Goal: Register for event/course

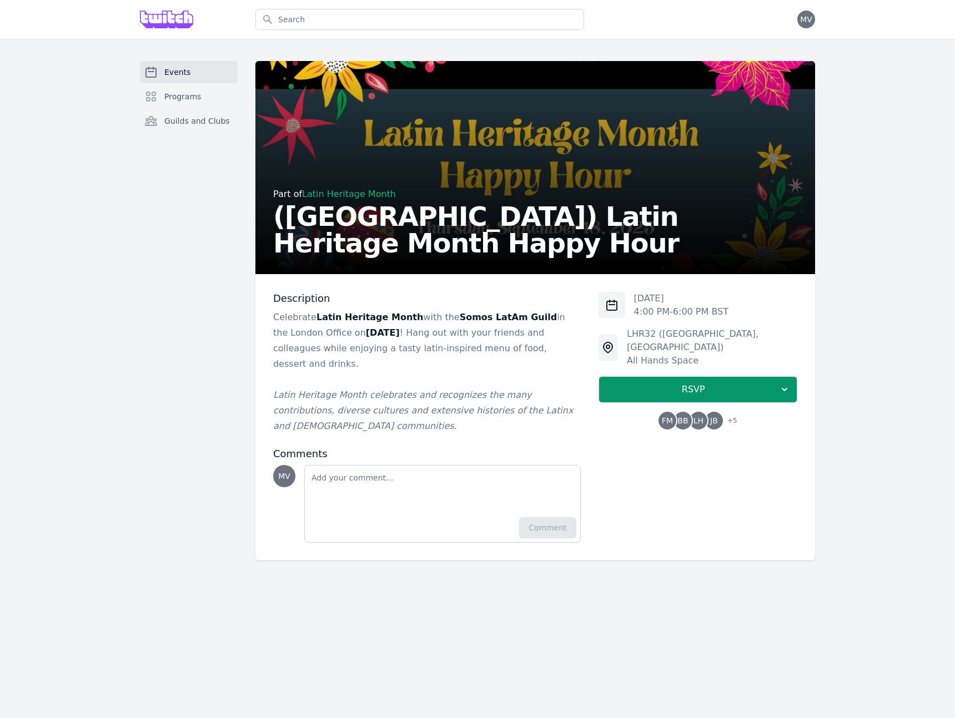
click at [177, 68] on span "Events" at bounding box center [177, 72] width 26 height 11
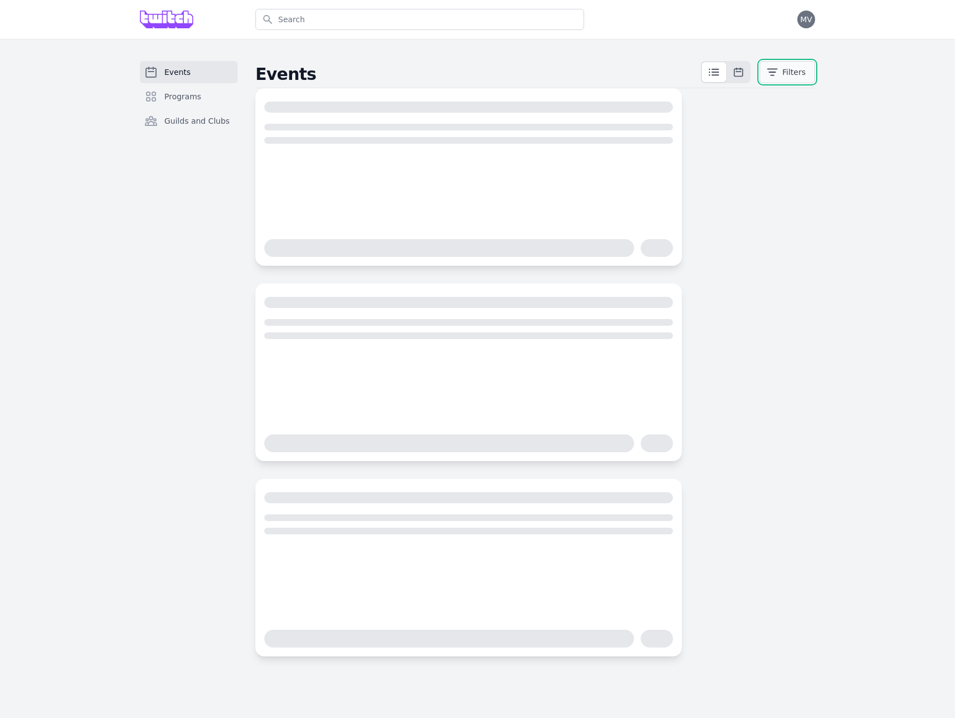
click at [783, 75] on button "Filters" at bounding box center [787, 72] width 56 height 22
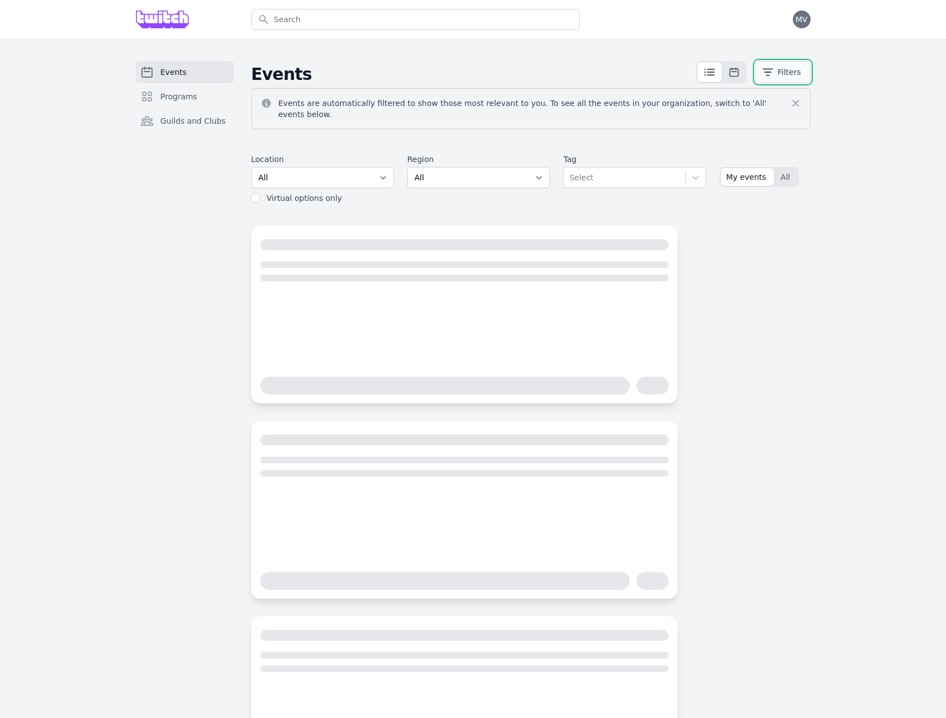
click at [778, 75] on button "Filters" at bounding box center [783, 72] width 56 height 22
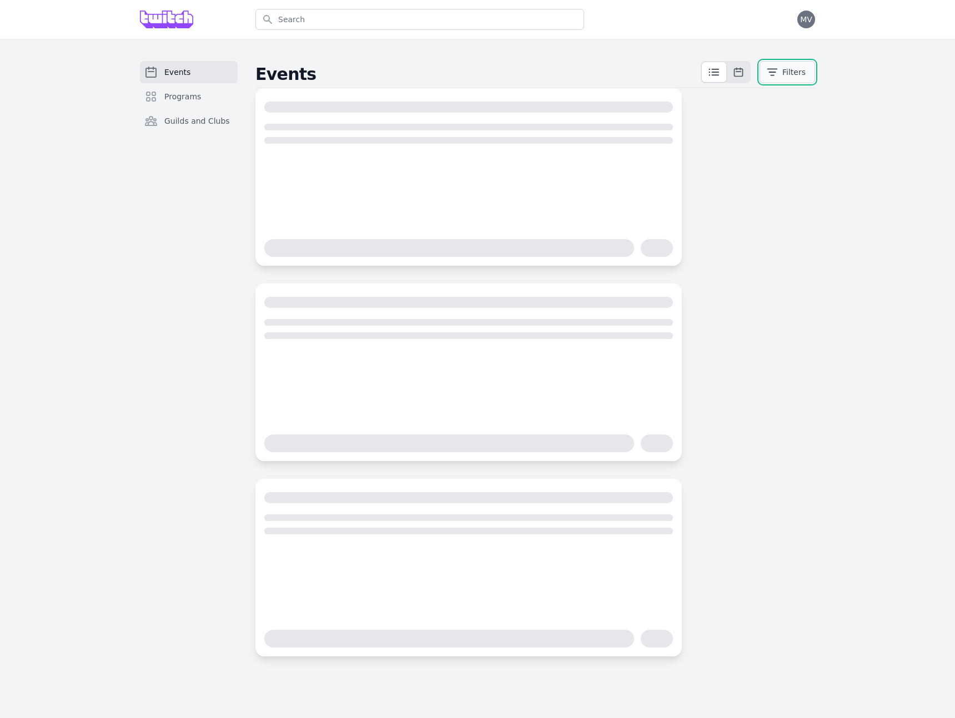
click at [778, 76] on icon "button" at bounding box center [772, 72] width 11 height 11
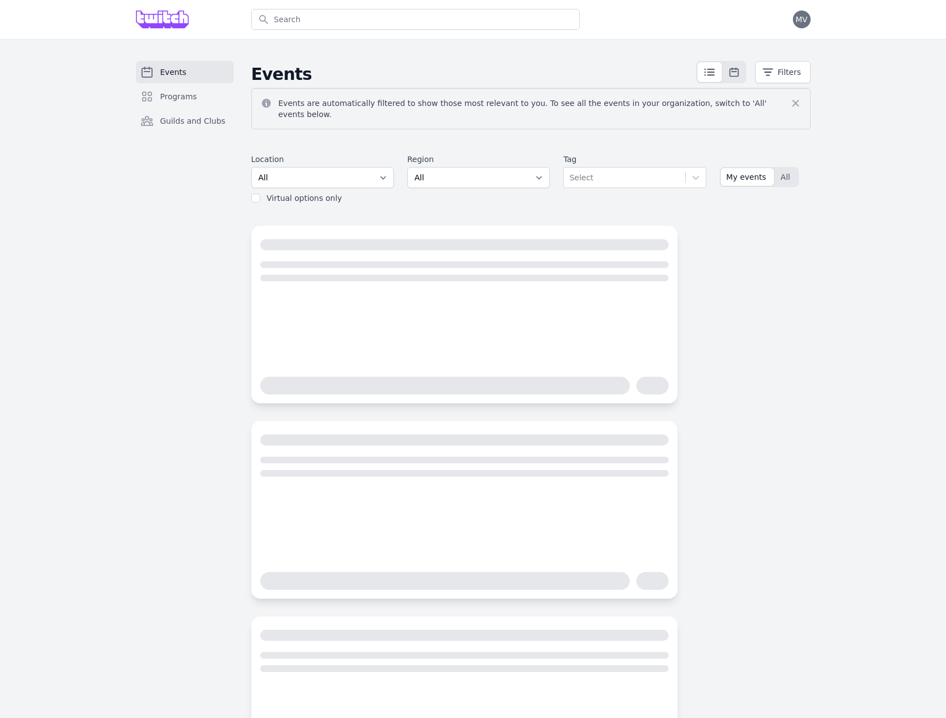
click at [267, 194] on label "Virtual options only" at bounding box center [304, 198] width 75 height 9
click at [256, 194] on input "checkbox" at bounding box center [255, 198] width 9 height 9
checkbox input "true"
click at [781, 68] on button "Filters" at bounding box center [783, 72] width 56 height 22
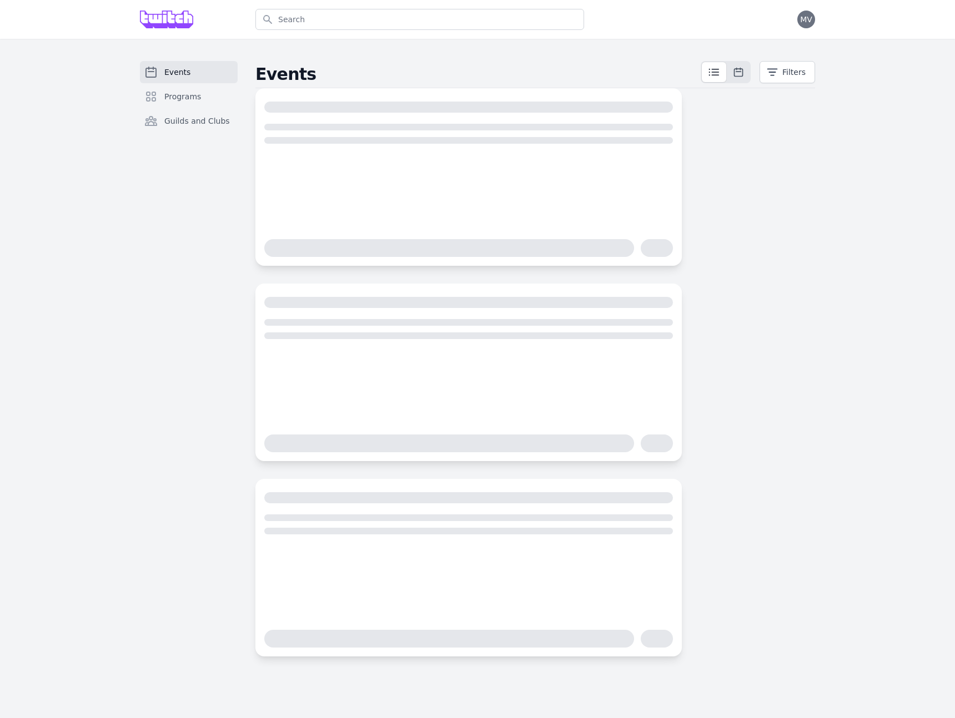
click at [120, 73] on div "Events Programs Guilds and Clubs Events Filters" at bounding box center [477, 359] width 955 height 640
click at [161, 72] on link "Events" at bounding box center [189, 72] width 98 height 22
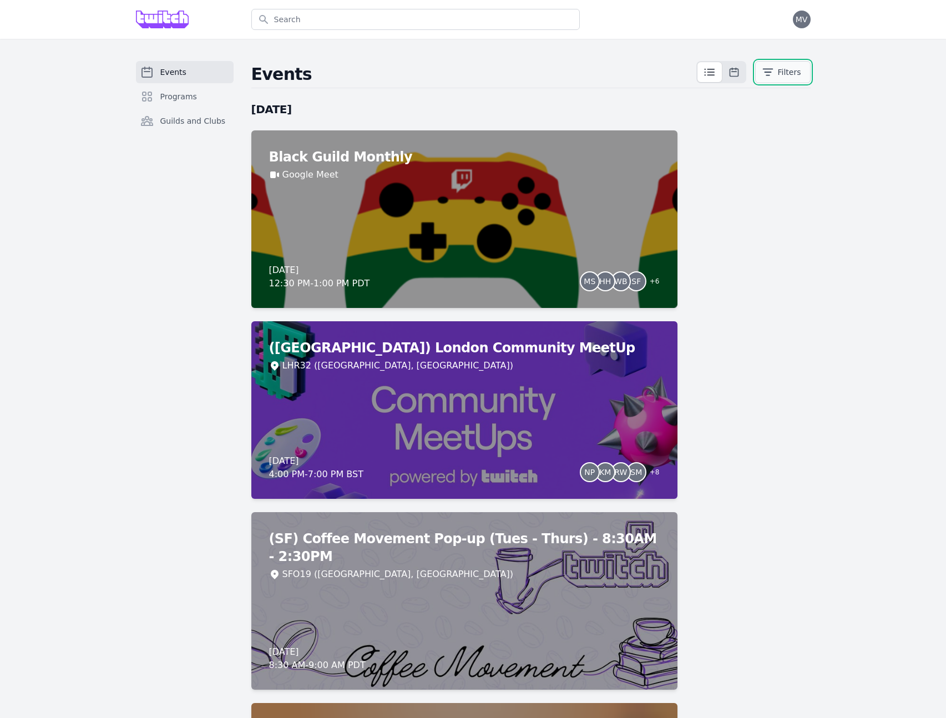
click at [793, 77] on button "Filters" at bounding box center [783, 72] width 56 height 22
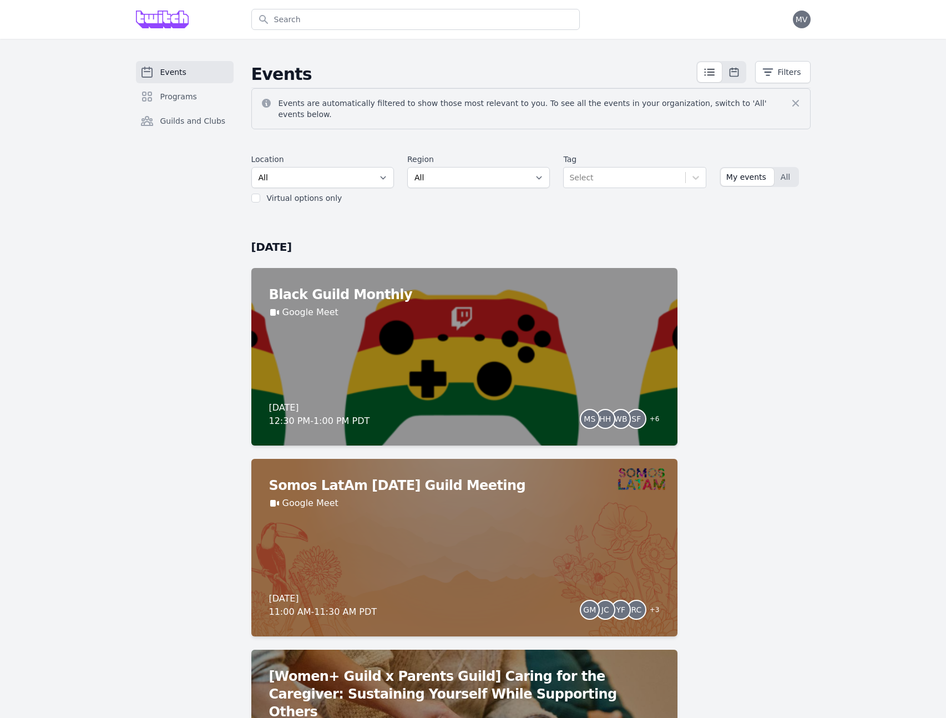
click at [284, 194] on label "Virtual options only" at bounding box center [304, 198] width 75 height 9
click at [285, 194] on label "Virtual options only" at bounding box center [304, 198] width 75 height 9
click at [256, 194] on input "checkbox" at bounding box center [255, 198] width 9 height 9
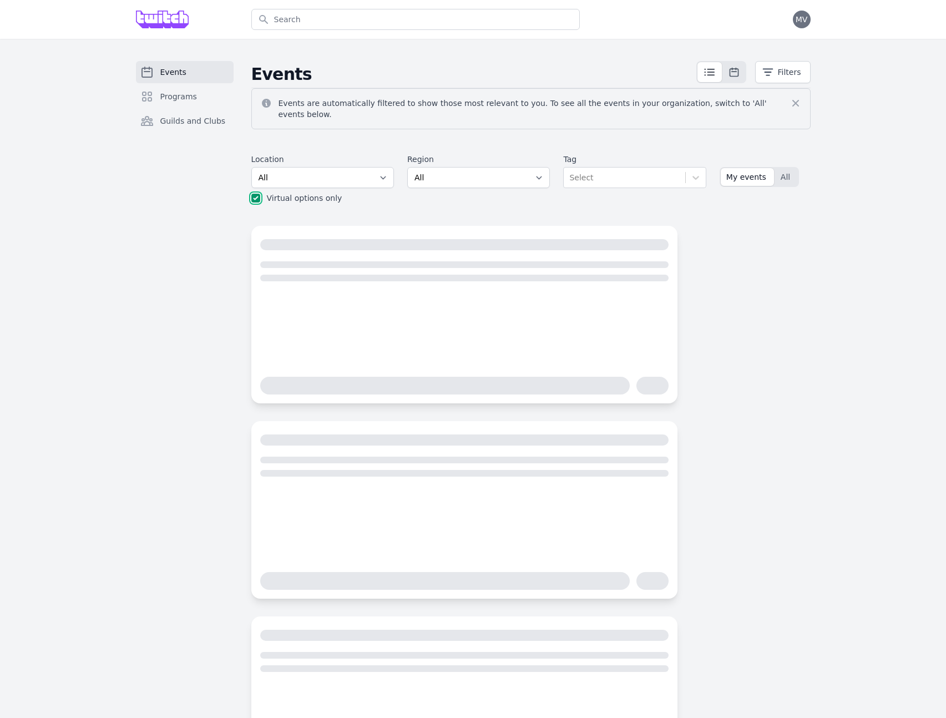
click at [254, 194] on input "checkbox" at bounding box center [255, 198] width 9 height 9
click at [784, 172] on span "All" at bounding box center [785, 177] width 9 height 11
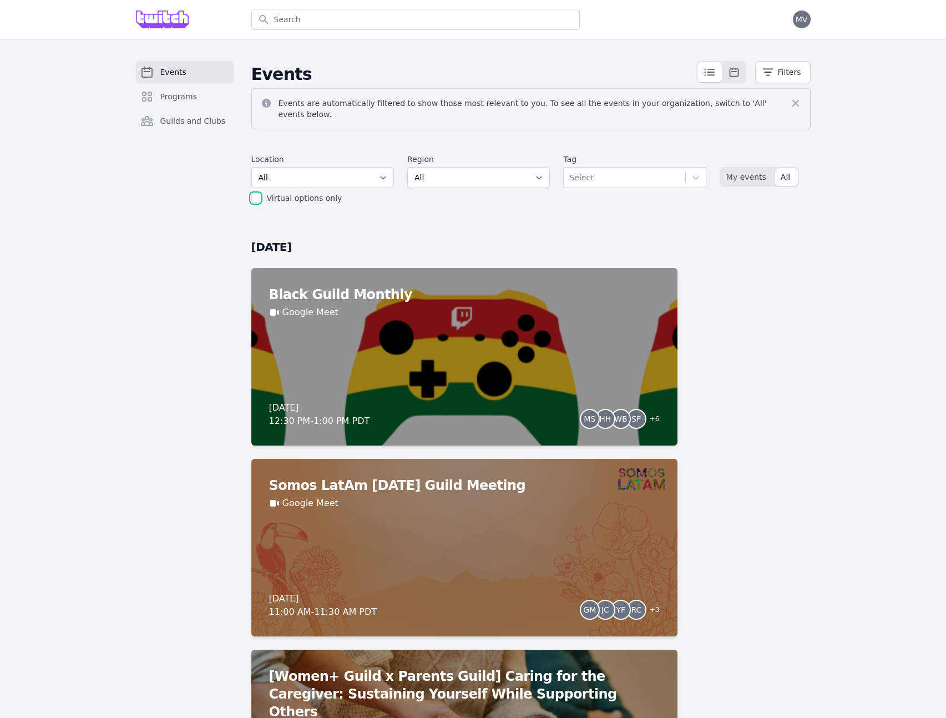
click at [254, 194] on input "checkbox" at bounding box center [255, 198] width 9 height 9
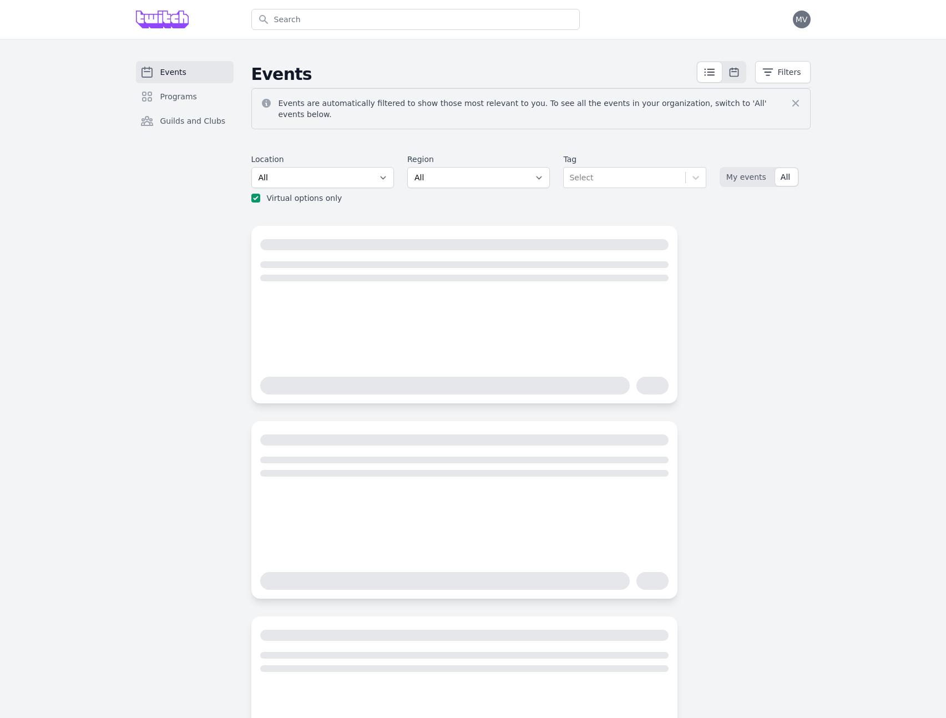
click at [182, 201] on div "Events Programs Guilds and Clubs" at bounding box center [185, 427] width 98 height 733
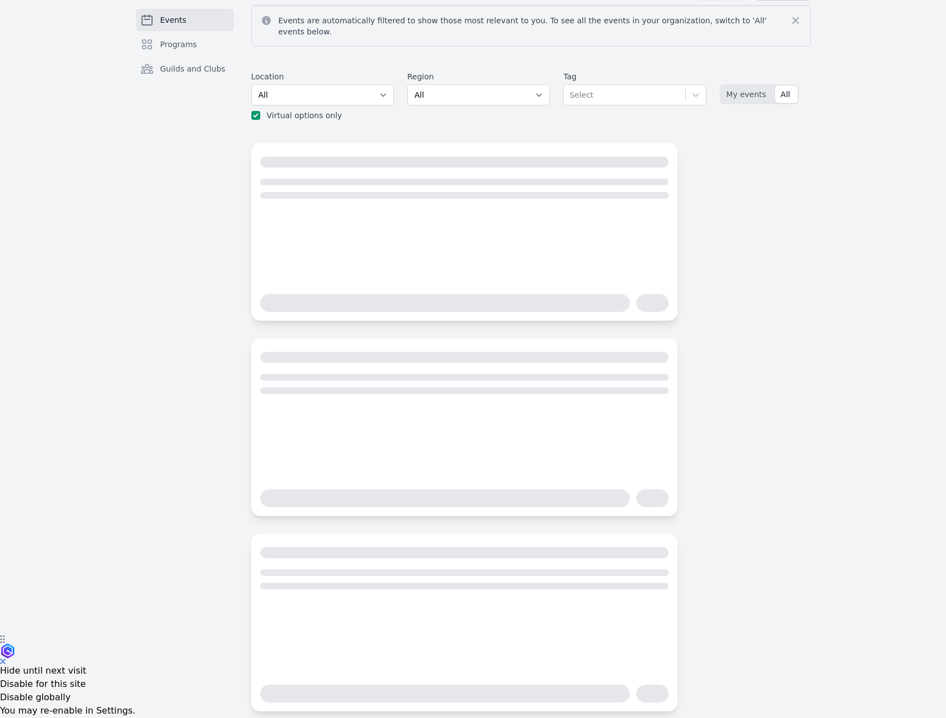
drag, startPoint x: 239, startPoint y: 246, endPoint x: 293, endPoint y: 251, distance: 54.6
click at [240, 246] on div "Events Programs Guilds and Clubs Events Filters Events are automatically filter…" at bounding box center [473, 344] width 710 height 733
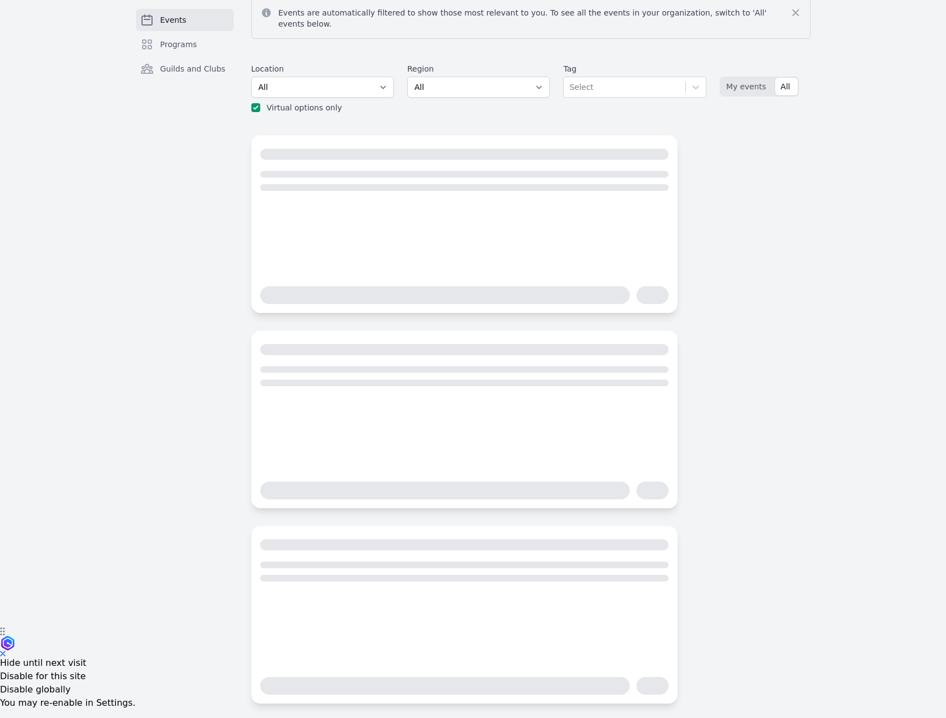
click at [376, 264] on div at bounding box center [464, 215] width 409 height 142
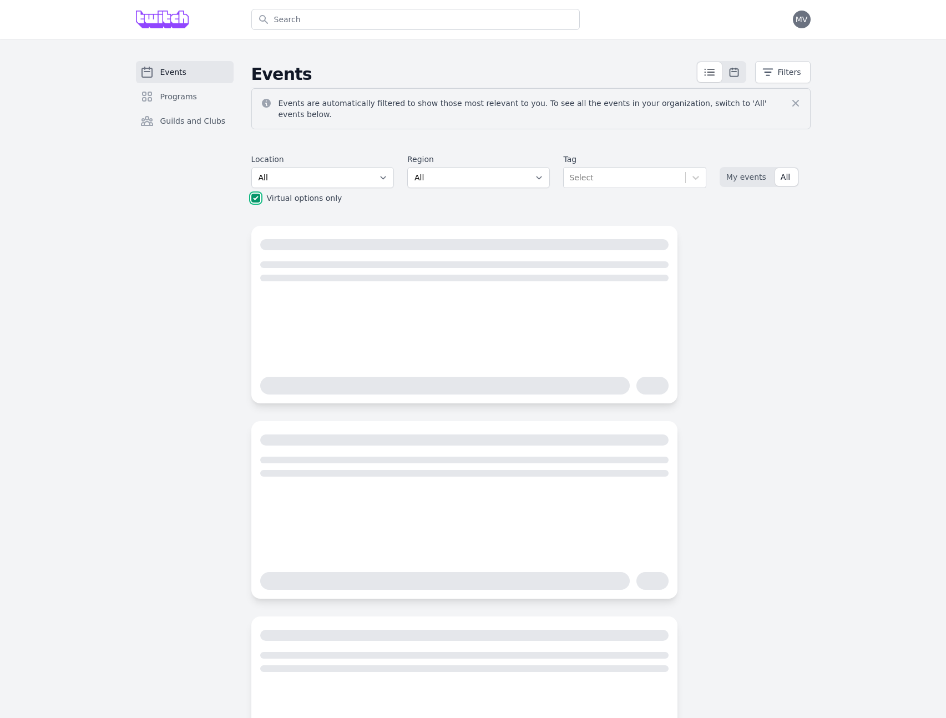
click at [254, 194] on input "checkbox" at bounding box center [255, 198] width 9 height 9
checkbox input "false"
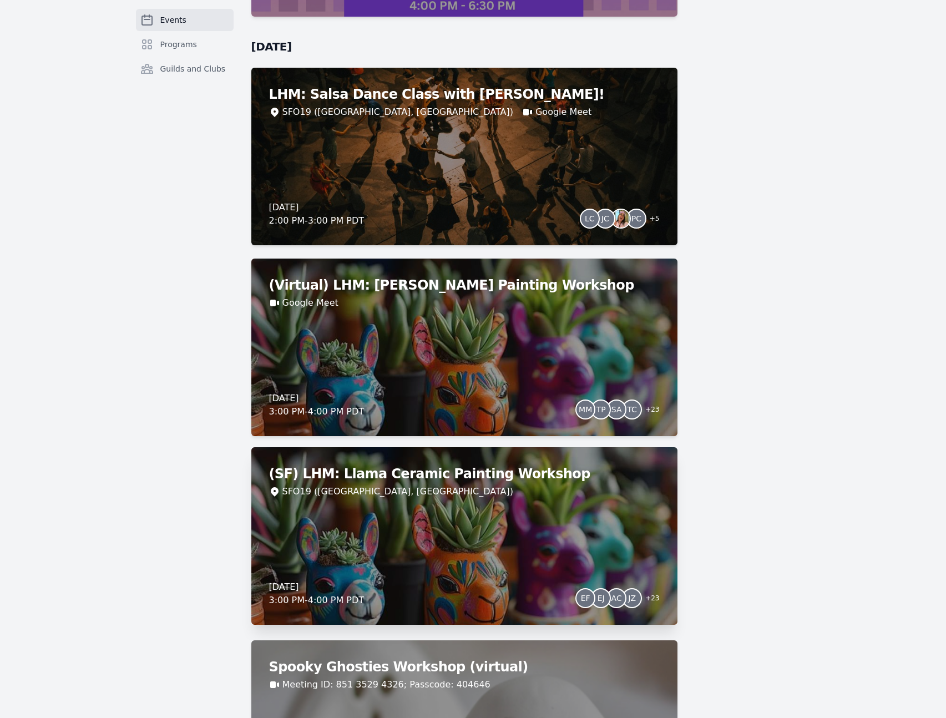
scroll to position [4113, 0]
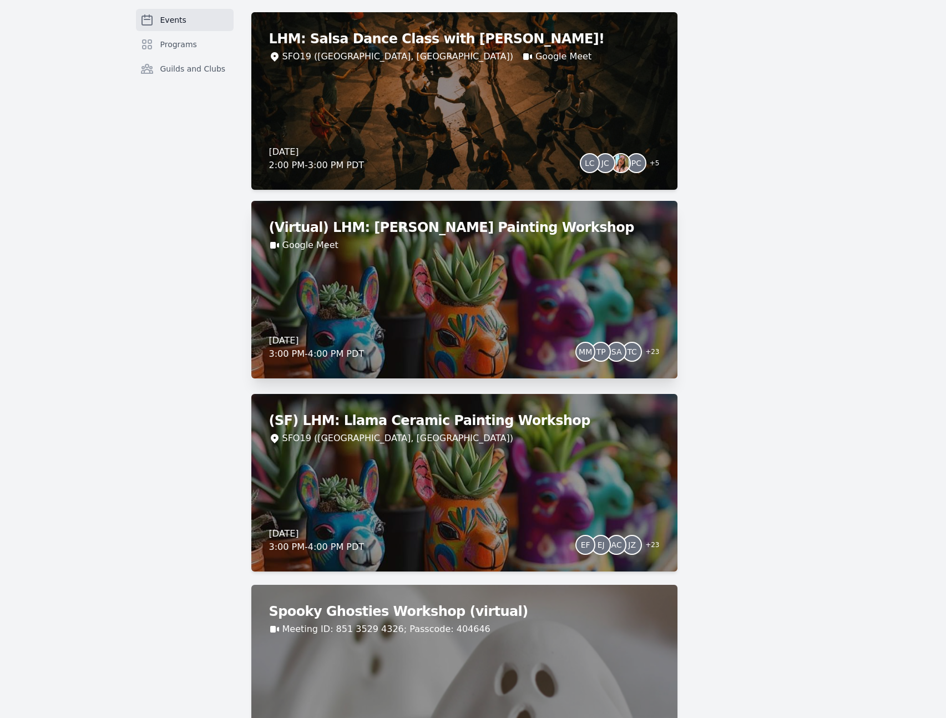
click at [465, 312] on div "(Virtual) LHM: Llama Ceramic Painting Workshop Google Meet Thursday, October 2,…" at bounding box center [464, 290] width 426 height 178
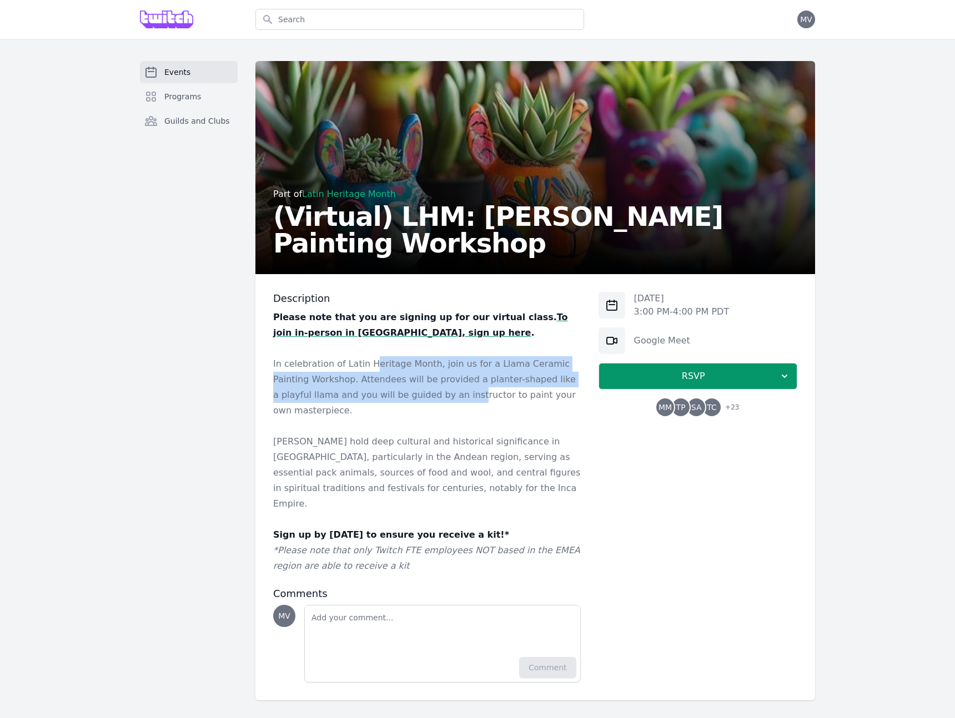
drag, startPoint x: 371, startPoint y: 367, endPoint x: 412, endPoint y: 400, distance: 52.5
click at [410, 398] on p "In celebration of Latin Heritage Month, join us for a Llama Ceramic Painting Wo…" at bounding box center [427, 387] width 308 height 62
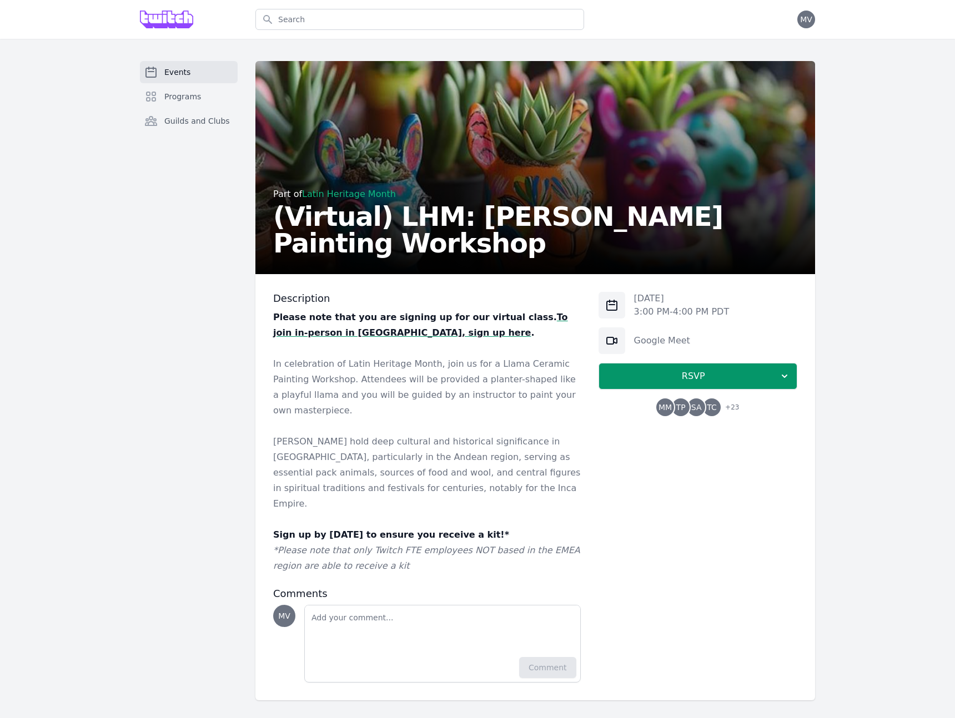
click at [421, 419] on p at bounding box center [427, 427] width 308 height 16
click at [425, 400] on p "In celebration of Latin Heritage Month, join us for a Llama Ceramic Painting Wo…" at bounding box center [427, 387] width 308 height 62
click at [501, 182] on div "Part of Latin Heritage Month (Virtual) LHM: Llama Ceramic Painting Workshop" at bounding box center [535, 169] width 524 height 173
click at [652, 374] on span "RSVP" at bounding box center [693, 376] width 171 height 13
click at [366, 401] on p "In celebration of Latin Heritage Month, join us for a Llama Ceramic Painting Wo…" at bounding box center [427, 387] width 308 height 62
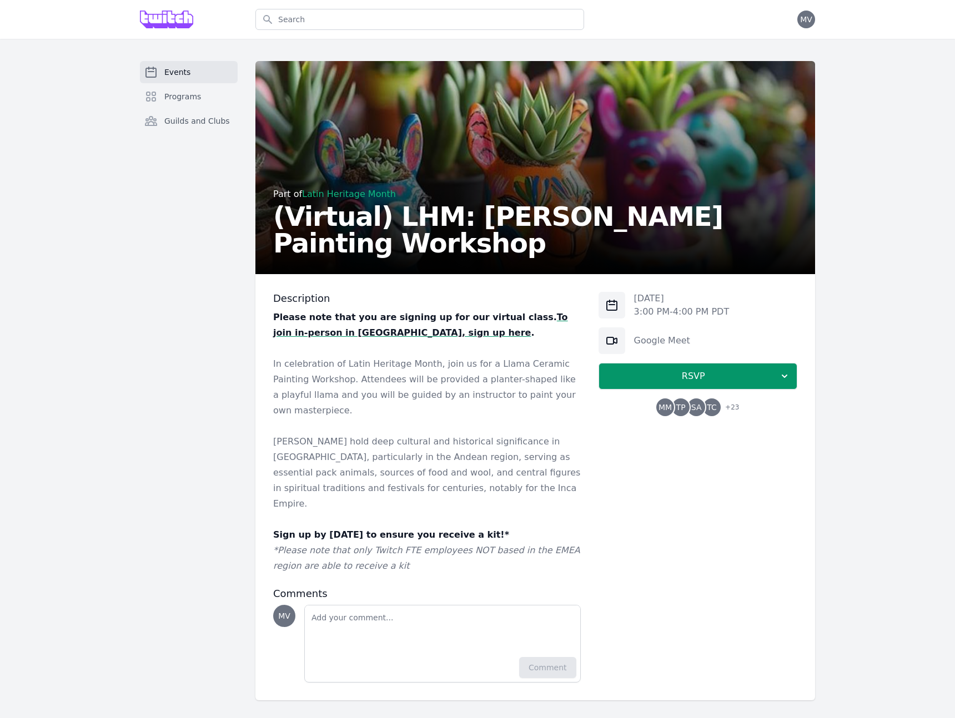
click at [402, 530] on strong "Sign up by [DATE] to ensure you receive a kit!*" at bounding box center [391, 535] width 236 height 11
click at [648, 379] on span "RSVP" at bounding box center [693, 376] width 171 height 13
click at [651, 407] on link "I'm going" at bounding box center [697, 406] width 199 height 20
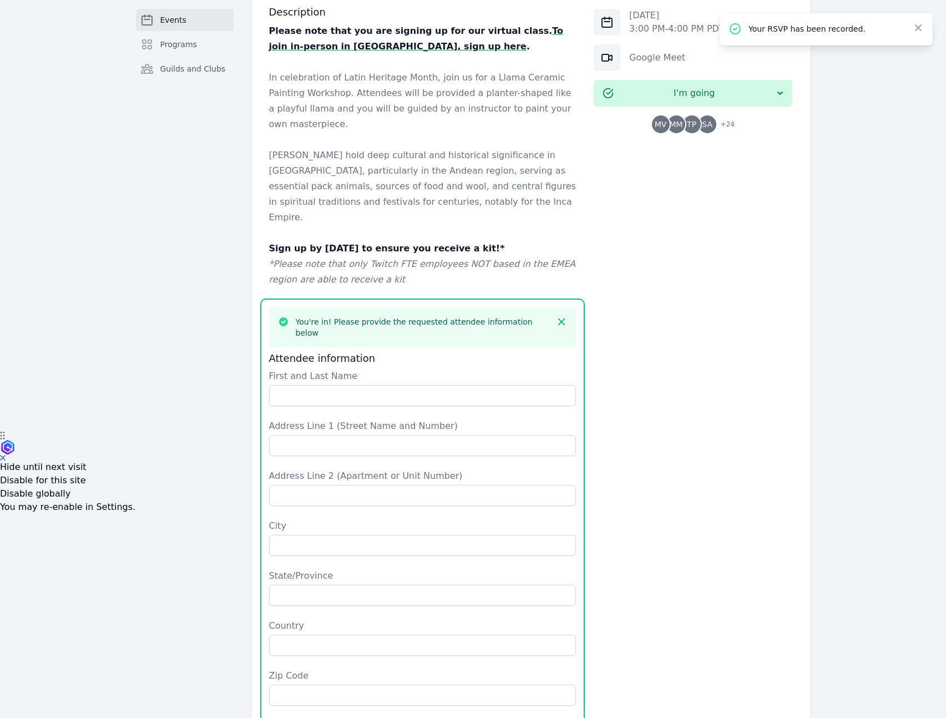
scroll to position [286, 0]
click at [338, 386] on input "First and Last Name" at bounding box center [423, 396] width 308 height 21
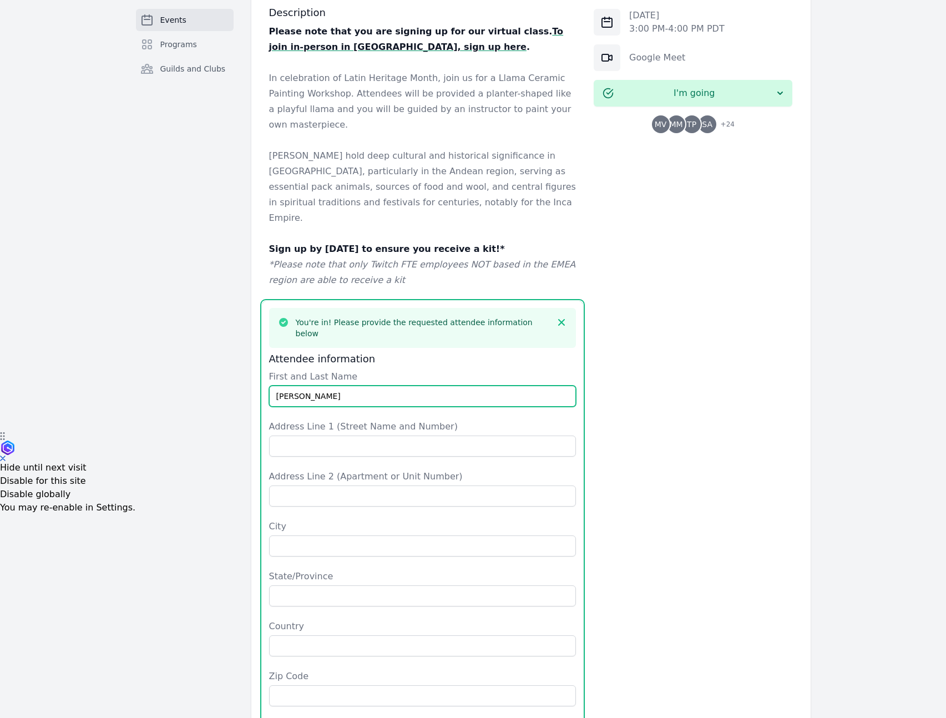
type input "[PERSON_NAME]"
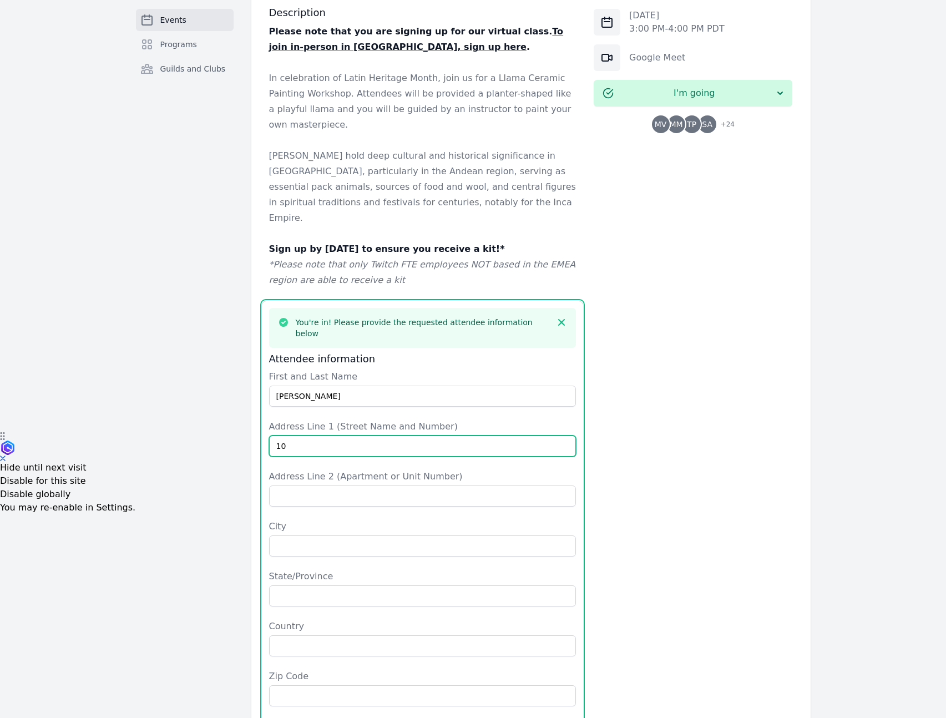
type input "[STREET_ADDRESS]"
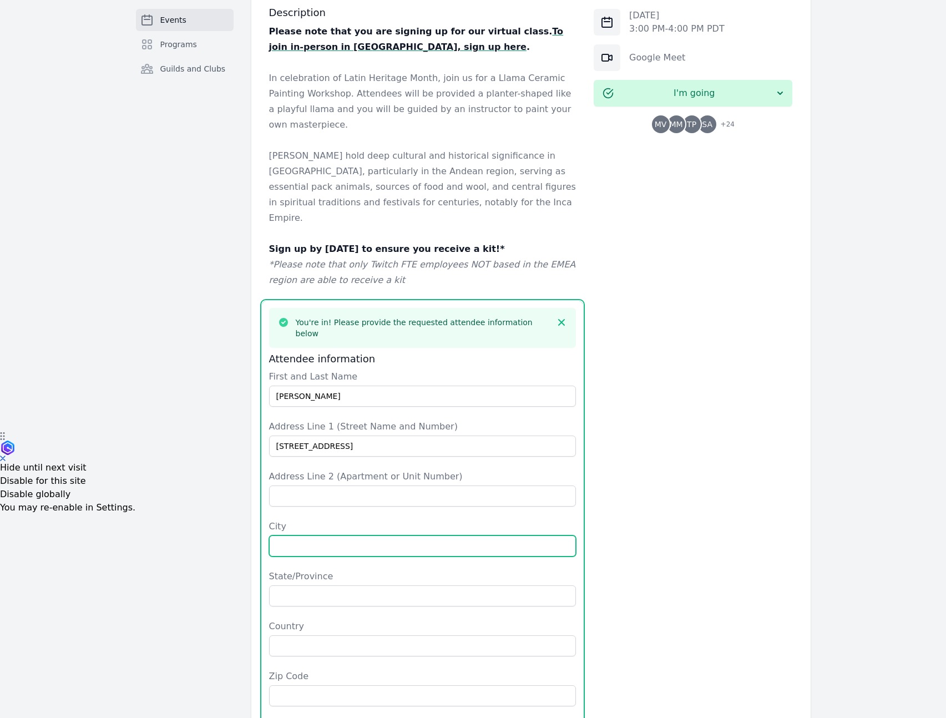
type input "ELK GROVE"
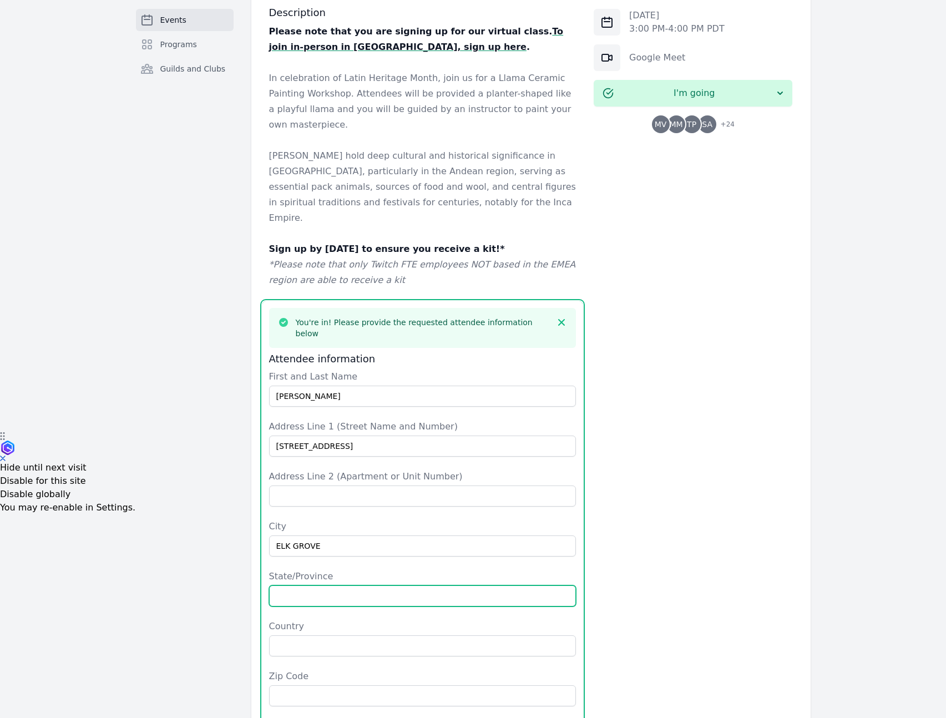
type input "[US_STATE]"
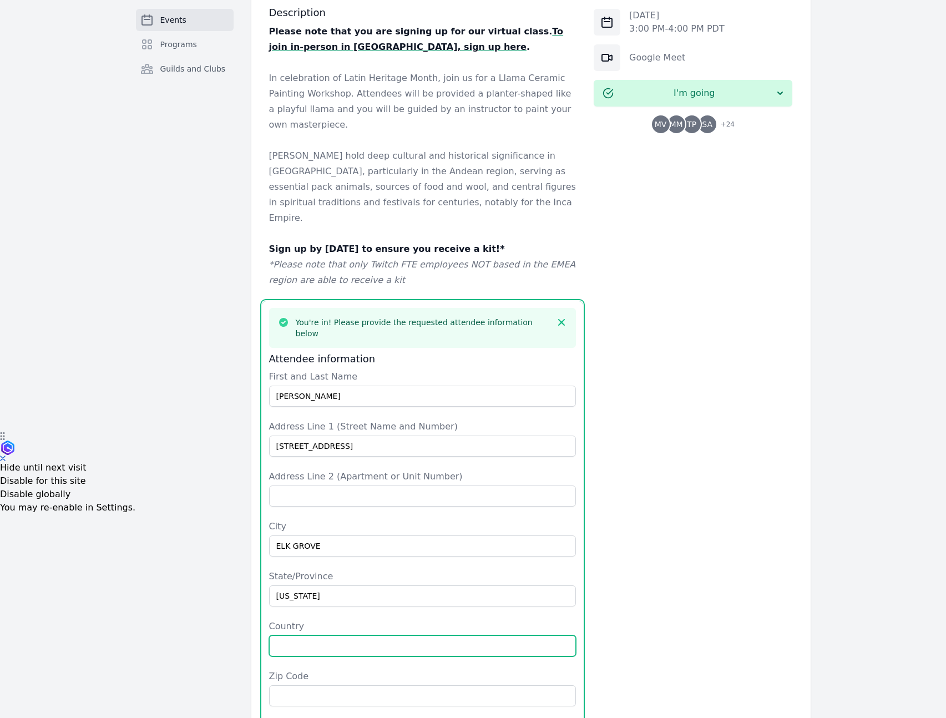
type input "[GEOGRAPHIC_DATA]"
type input "95757"
click at [168, 446] on div "Events Programs Guilds and Clubs" at bounding box center [185, 349] width 98 height 1149
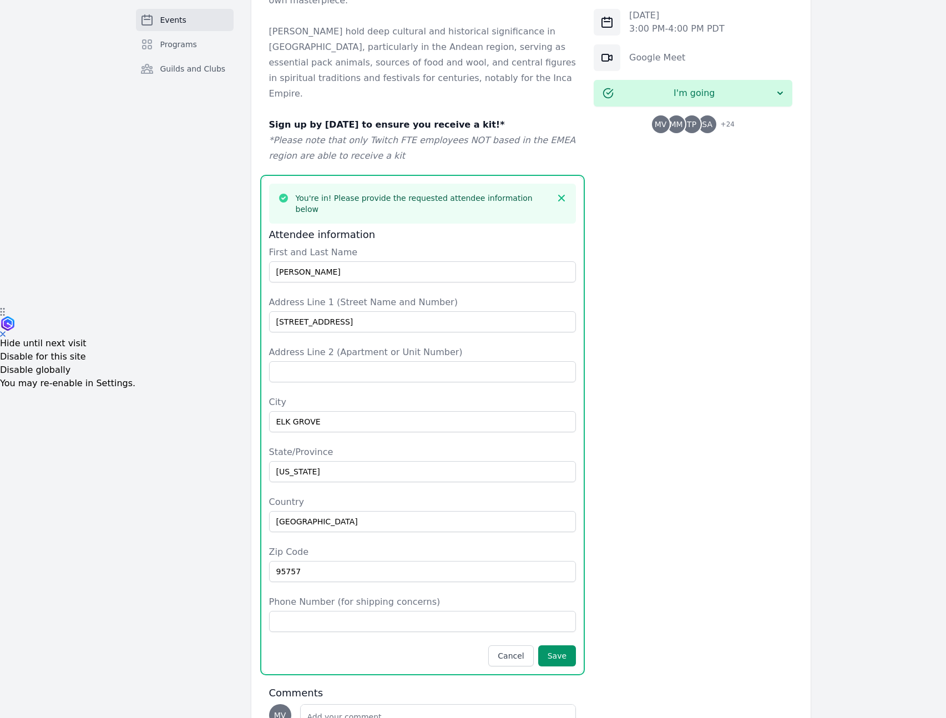
scroll to position [447, 0]
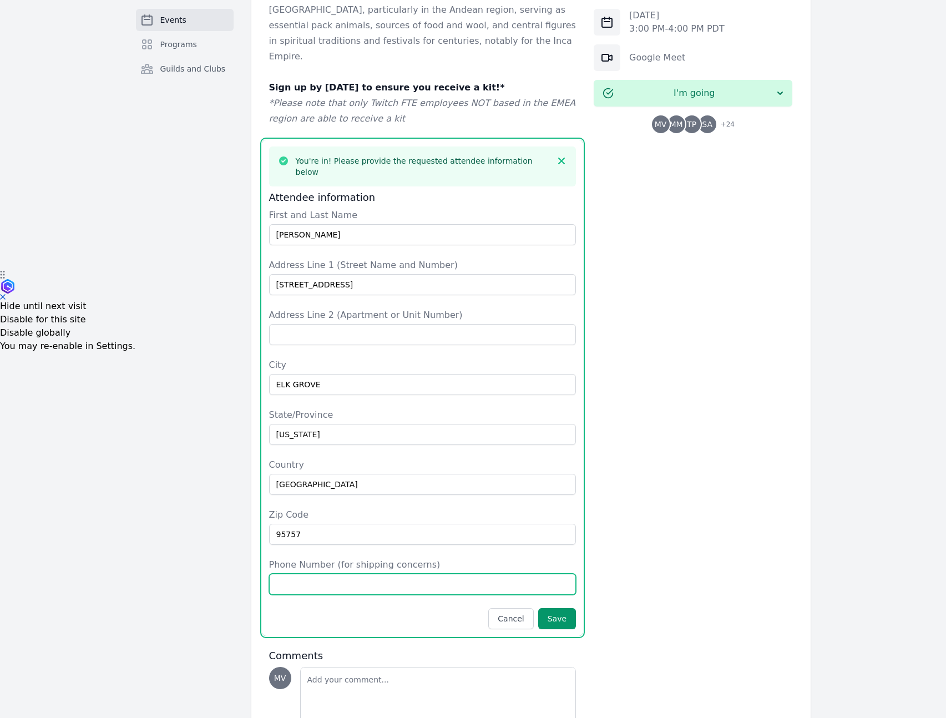
click at [317, 574] on input "Phone Number (for shipping concerns)" at bounding box center [423, 584] width 308 height 21
click at [320, 574] on input "Phone Number (for shipping concerns)" at bounding box center [423, 584] width 308 height 21
type input "[PHONE_NUMBER]"
click at [175, 545] on div "Events Programs Guilds and Clubs" at bounding box center [185, 188] width 98 height 1149
click at [552, 608] on button "Save" at bounding box center [557, 618] width 38 height 21
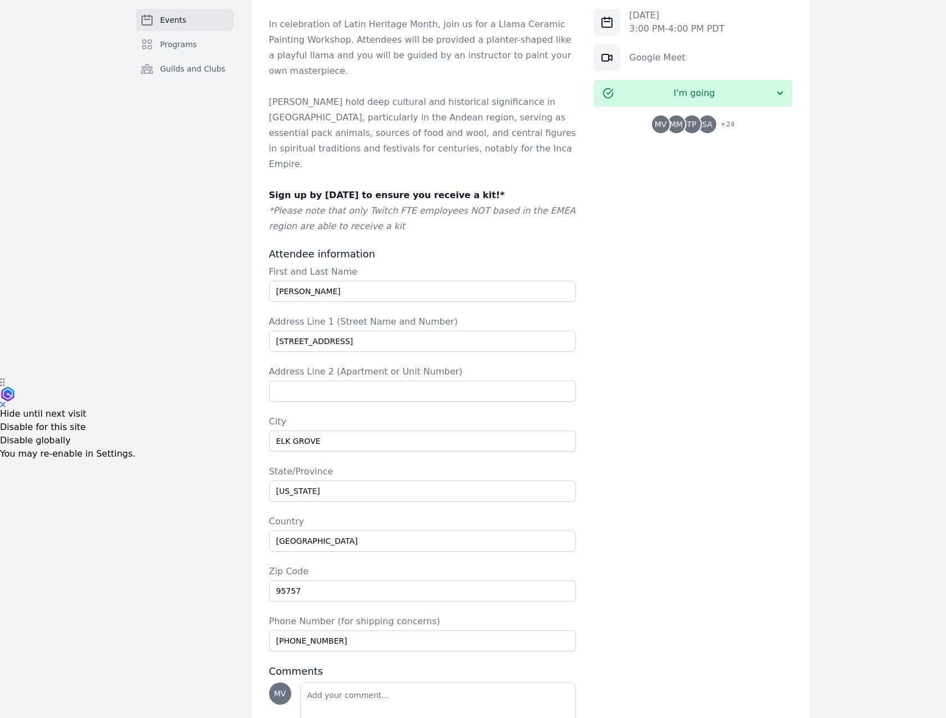
scroll to position [391, 0]
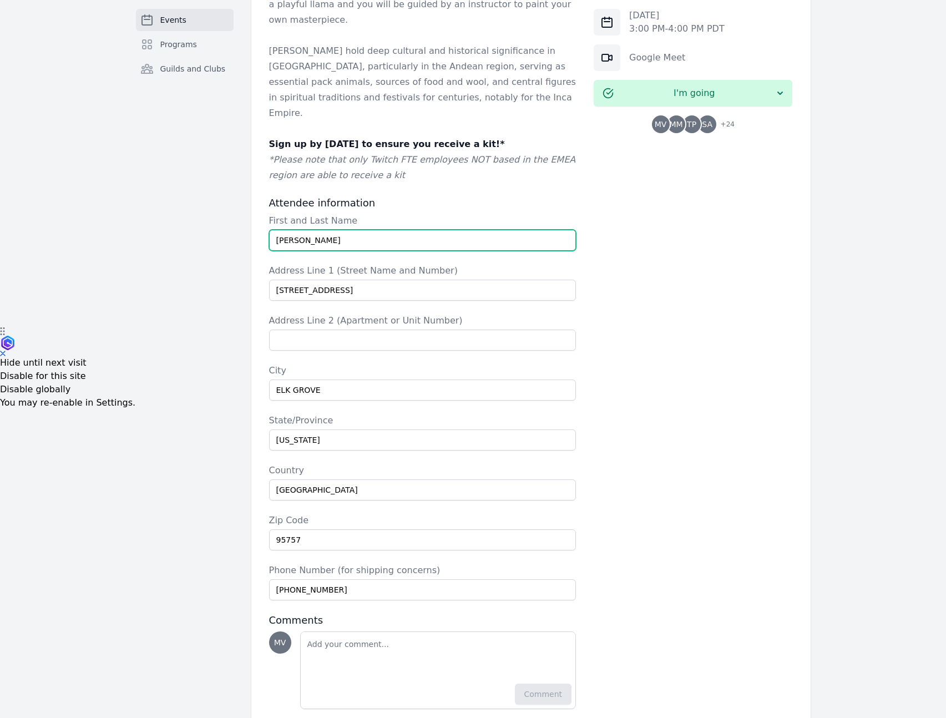
click at [302, 230] on input "[PERSON_NAME]" at bounding box center [423, 240] width 308 height 21
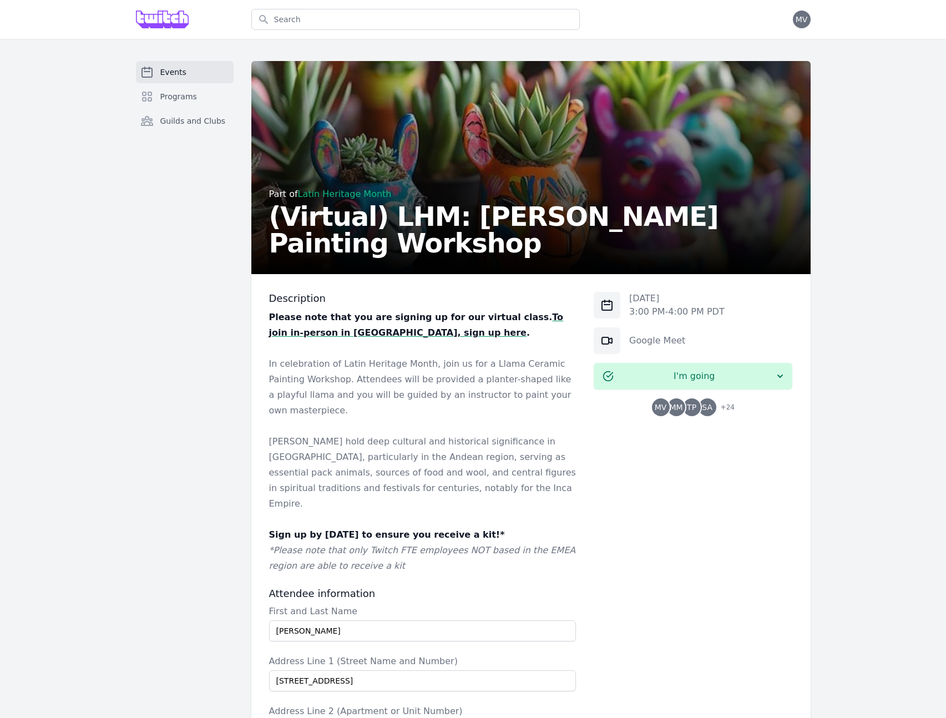
click at [177, 74] on span "Events" at bounding box center [173, 72] width 26 height 11
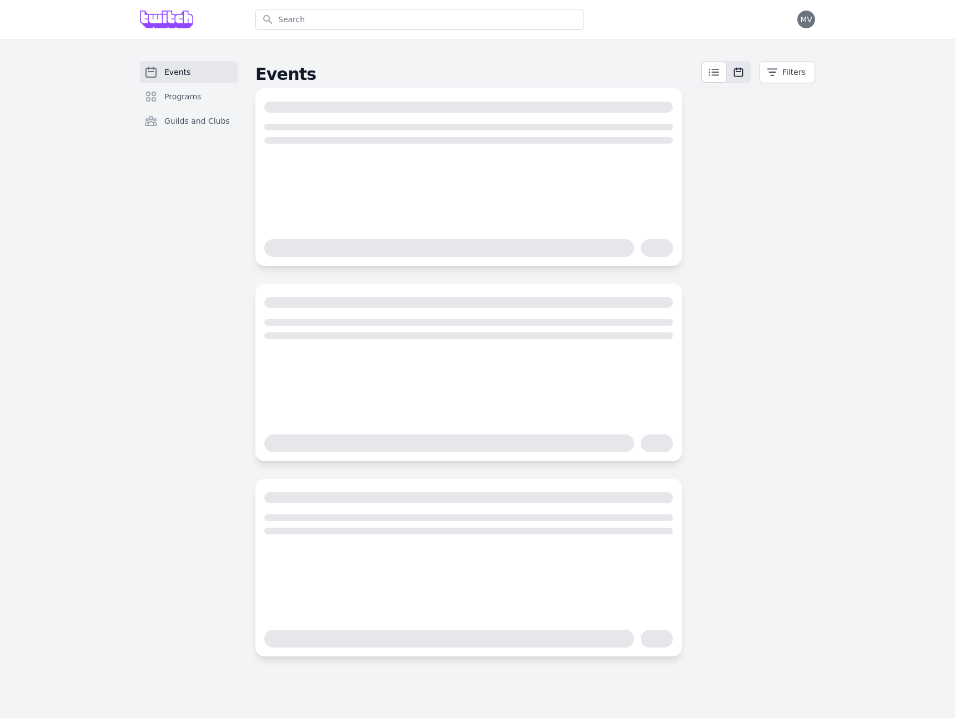
click at [731, 75] on button at bounding box center [738, 72] width 22 height 20
click at [779, 74] on button "Filters" at bounding box center [787, 72] width 56 height 22
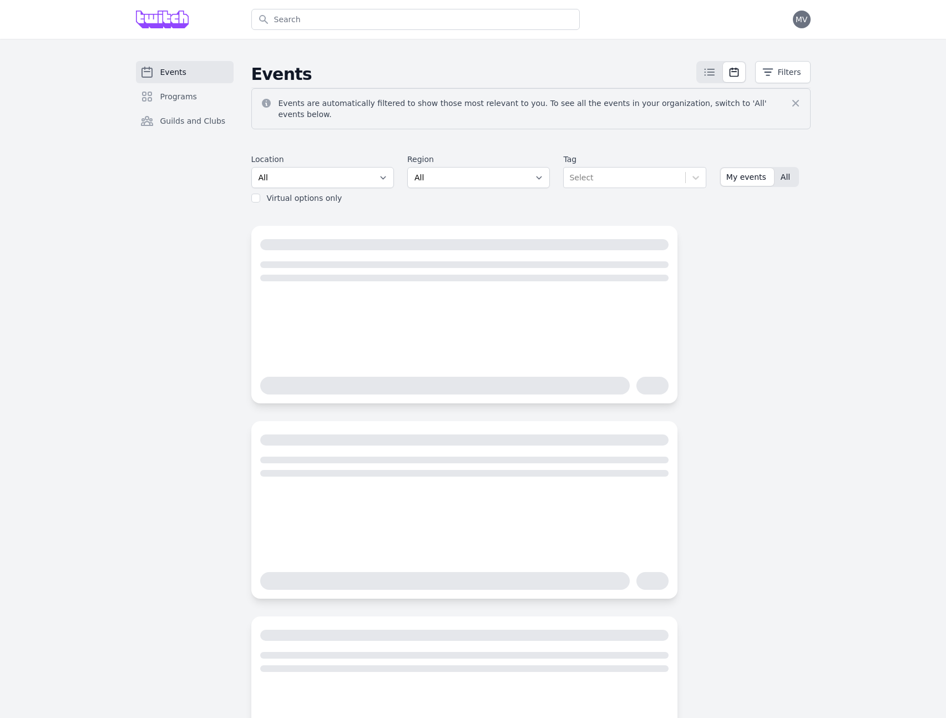
click at [785, 175] on button "All" at bounding box center [786, 177] width 23 height 18
click at [787, 94] on div "Events are automatically filtered to show those most relevant to you. To see al…" at bounding box center [531, 108] width 560 height 41
click at [781, 73] on button "Filters" at bounding box center [783, 72] width 56 height 22
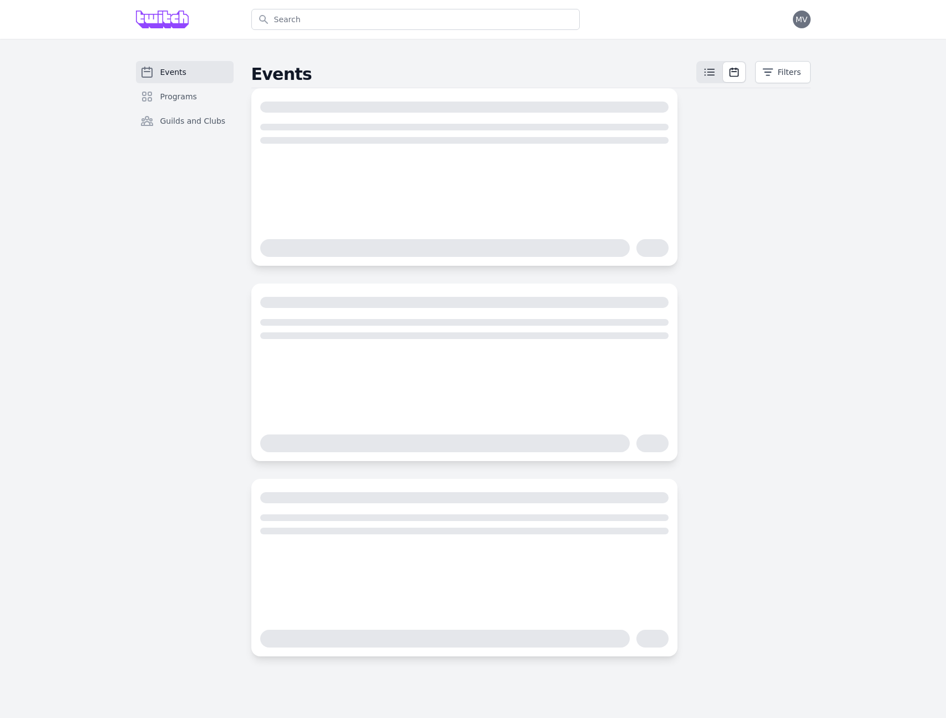
click at [722, 73] on span at bounding box center [710, 72] width 24 height 20
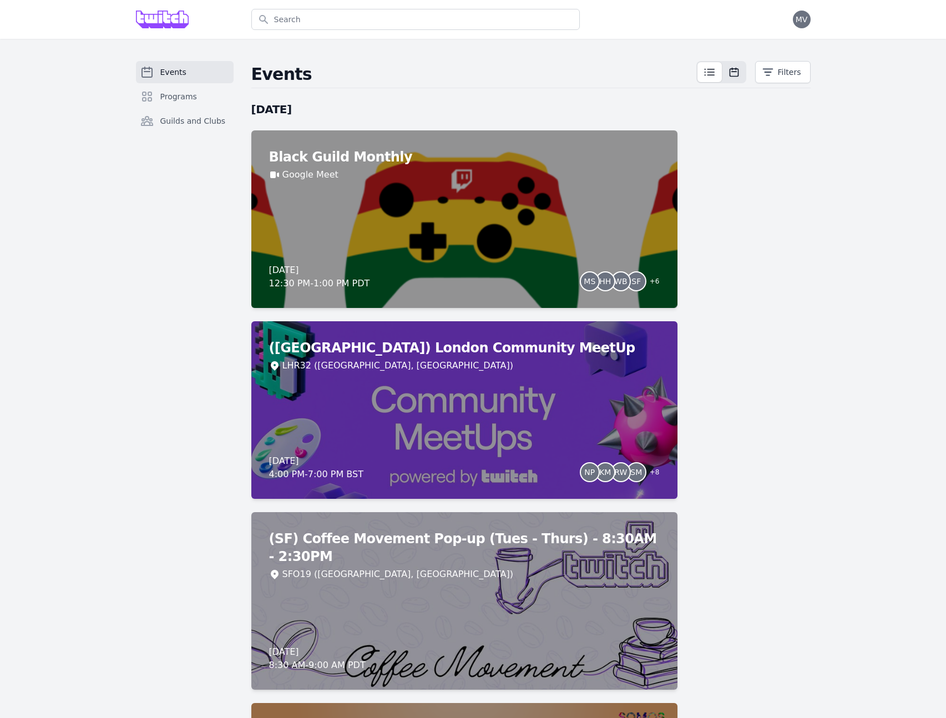
click at [732, 74] on icon at bounding box center [734, 72] width 11 height 11
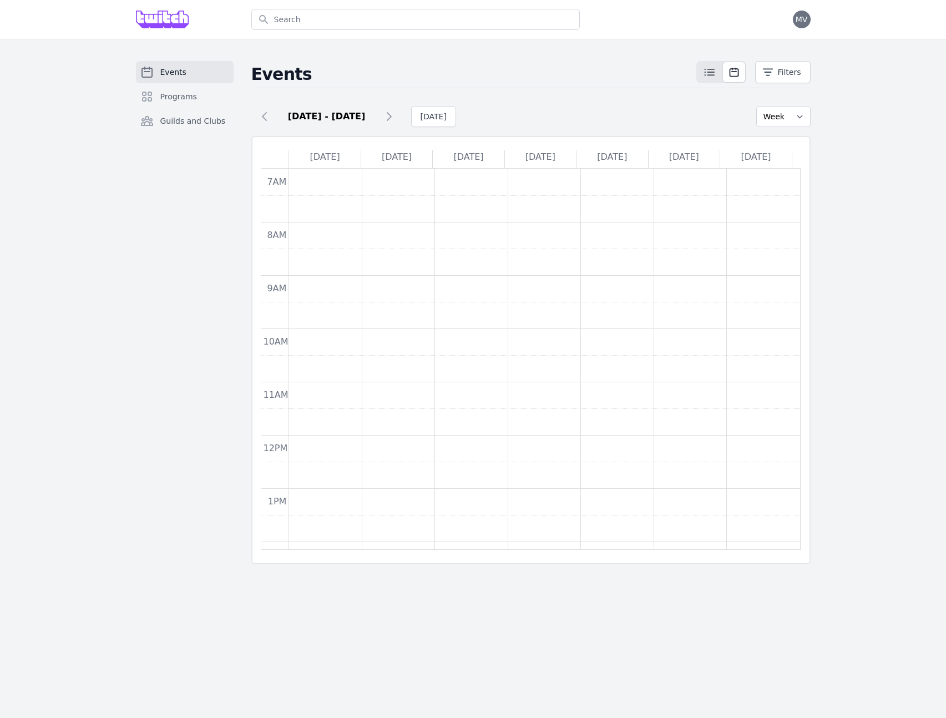
click at [712, 73] on icon at bounding box center [709, 71] width 13 height 13
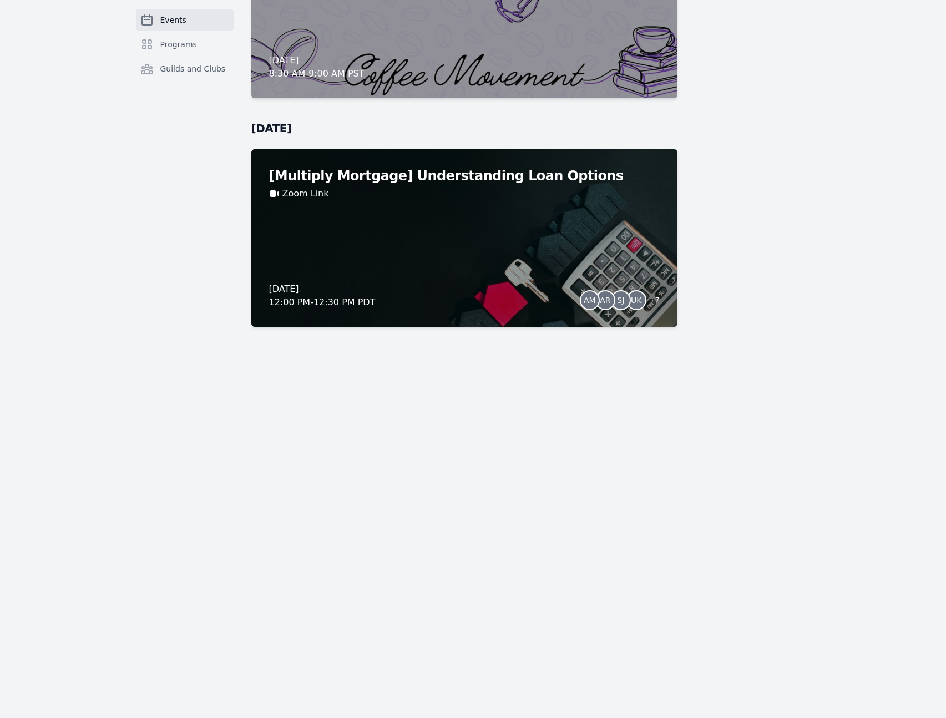
scroll to position [10359, 0]
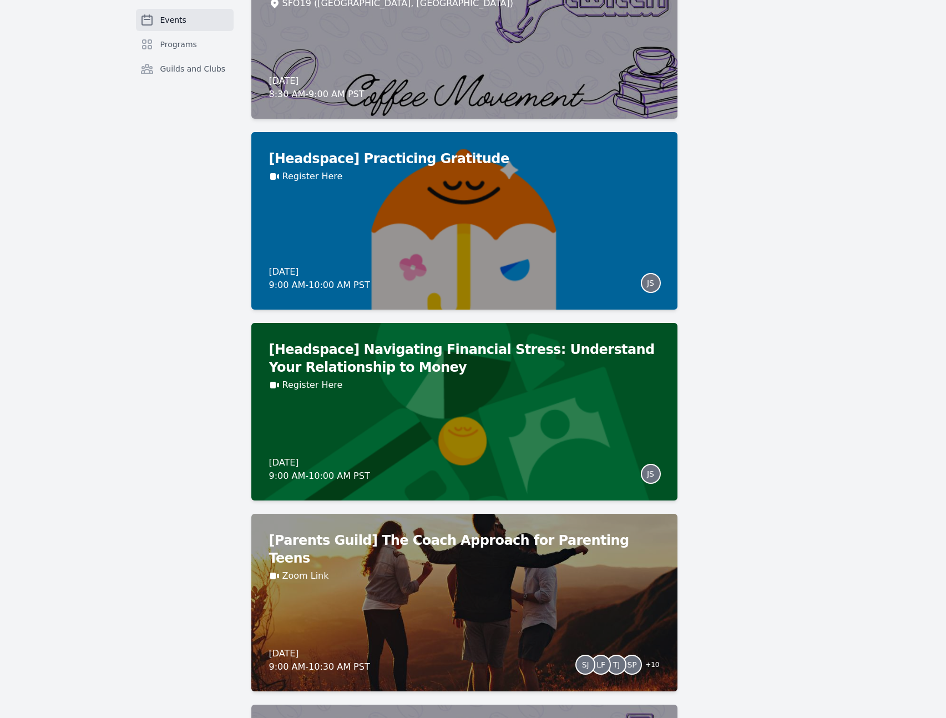
scroll to position [6938, 0]
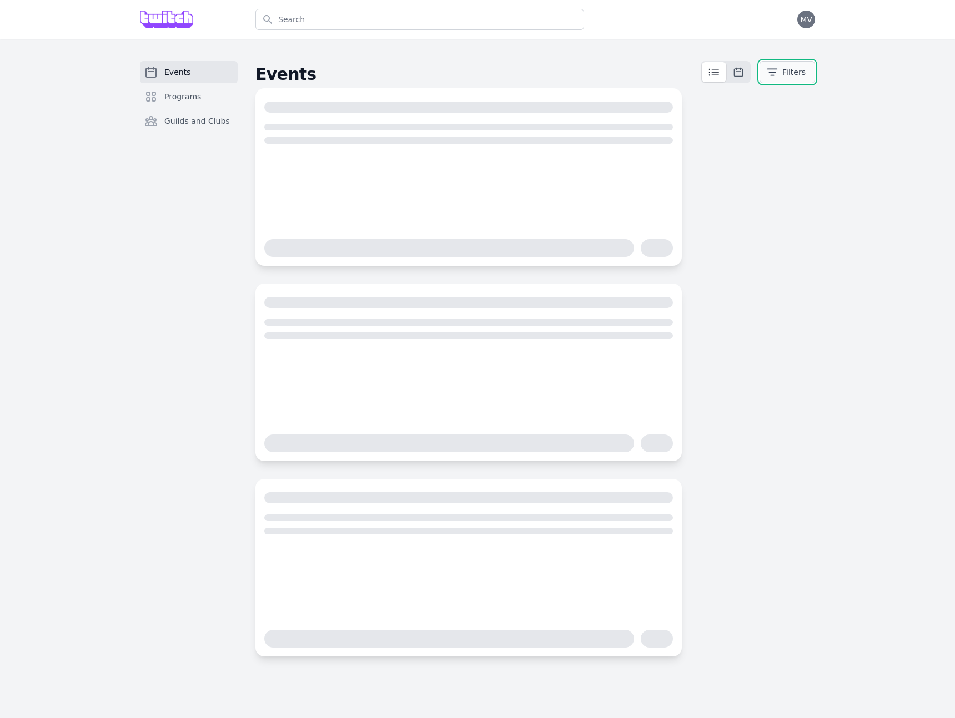
click at [794, 74] on button "Filters" at bounding box center [787, 72] width 56 height 22
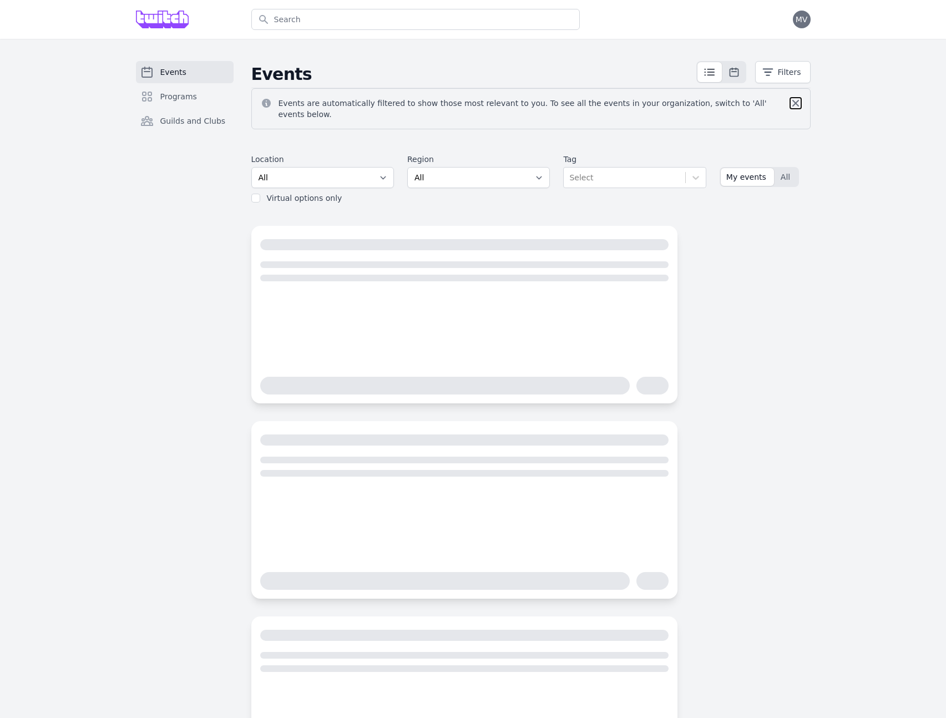
click at [800, 103] on icon at bounding box center [795, 103] width 11 height 11
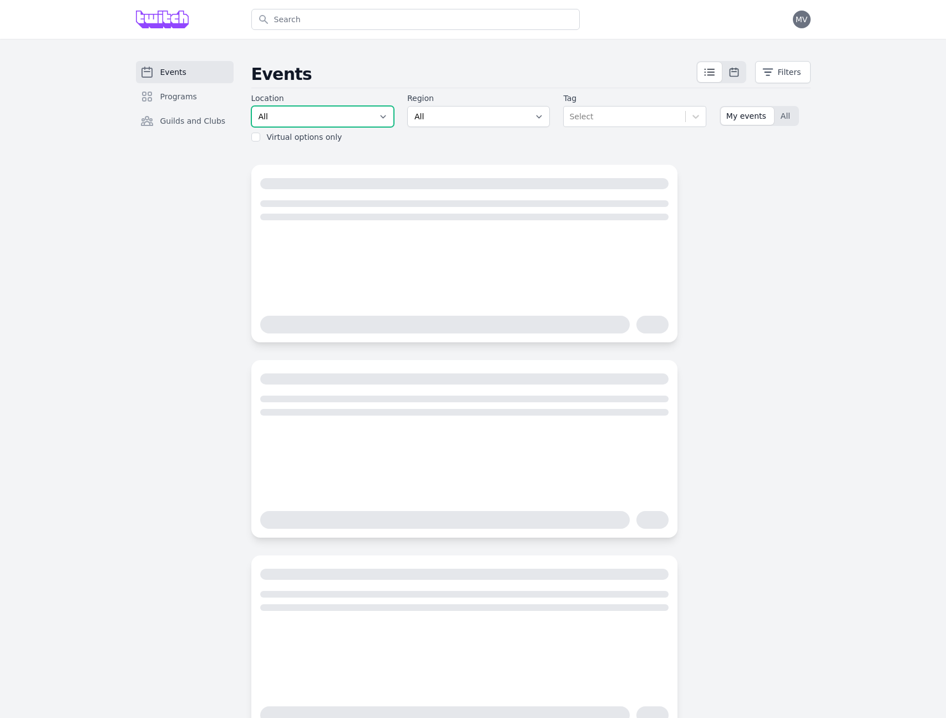
click at [330, 115] on select "All SEA81 Oscar (Seattle, WA) LHR32 (London, UK) SNA17 (Irvine, CA) LAX74 (Los …" at bounding box center [322, 116] width 143 height 21
click at [291, 116] on select "All SEA81 Oscar (Seattle, WA) LHR32 (London, UK) SNA17 (Irvine, CA) LAX74 (Los …" at bounding box center [322, 116] width 143 height 21
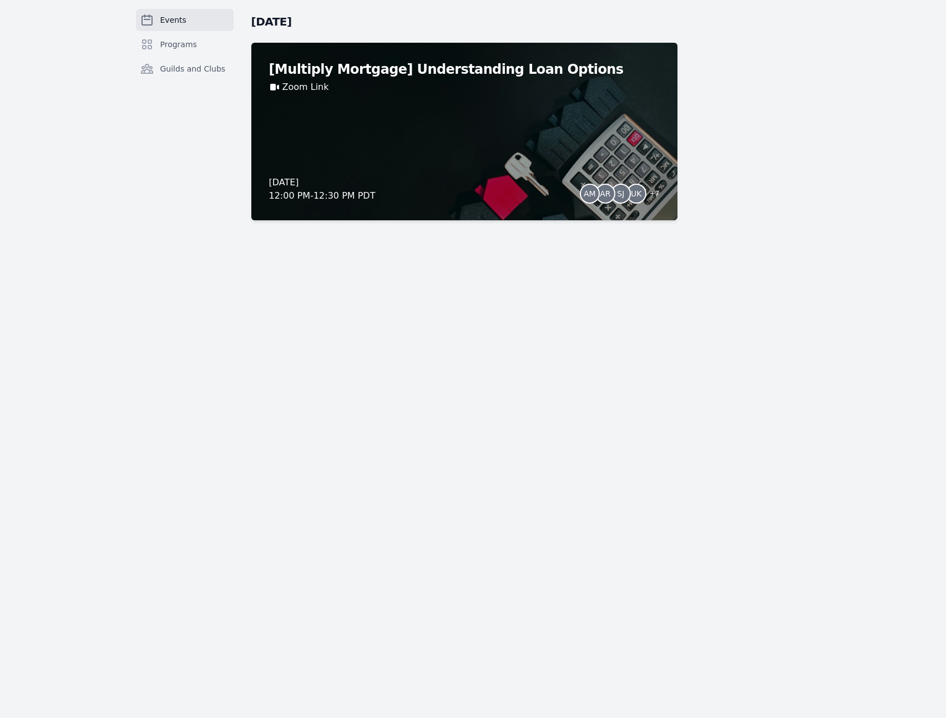
scroll to position [10436, 0]
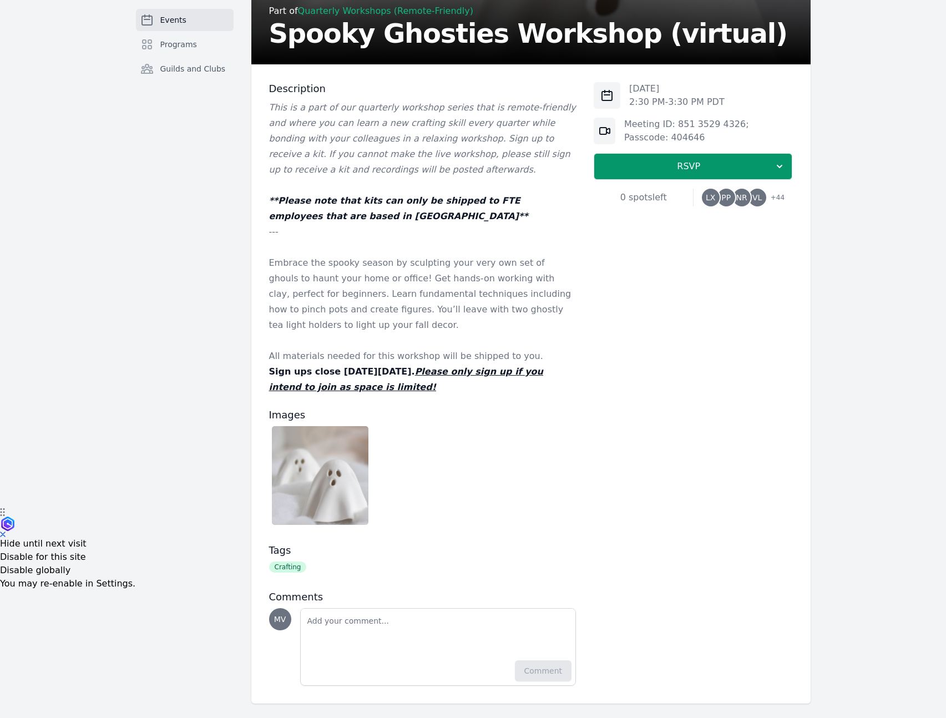
scroll to position [212, 0]
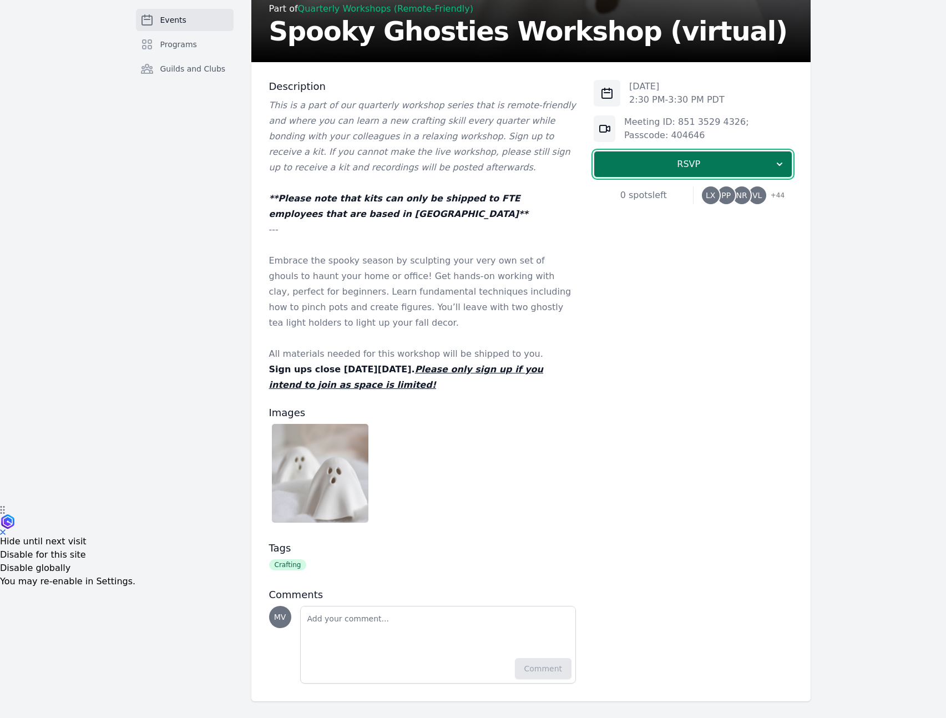
click at [710, 165] on span "RSVP" at bounding box center [688, 164] width 171 height 13
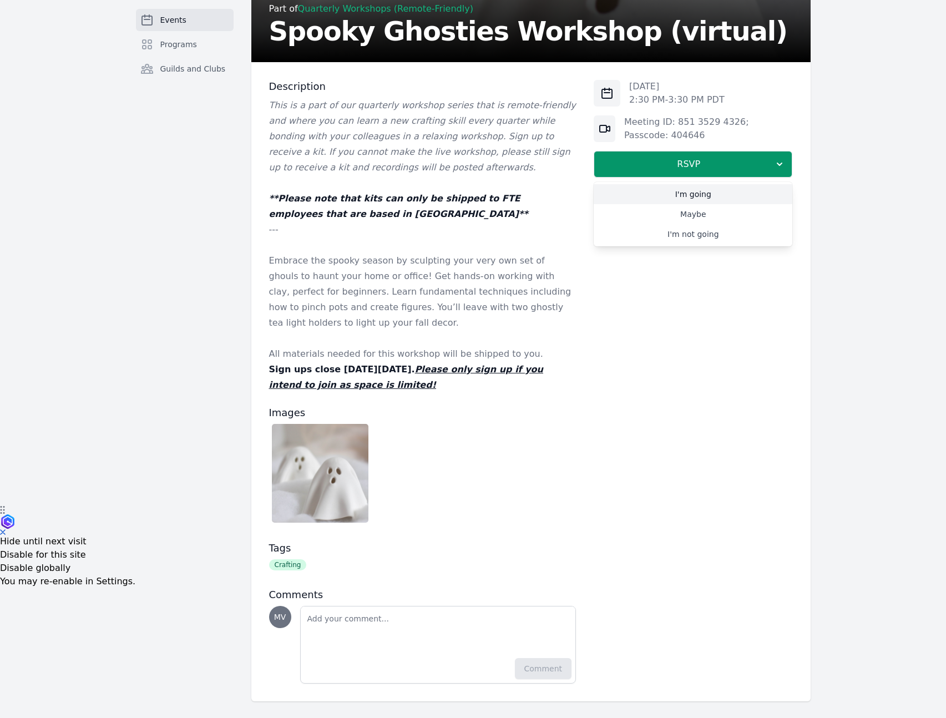
click at [684, 193] on link "I'm going" at bounding box center [693, 194] width 199 height 20
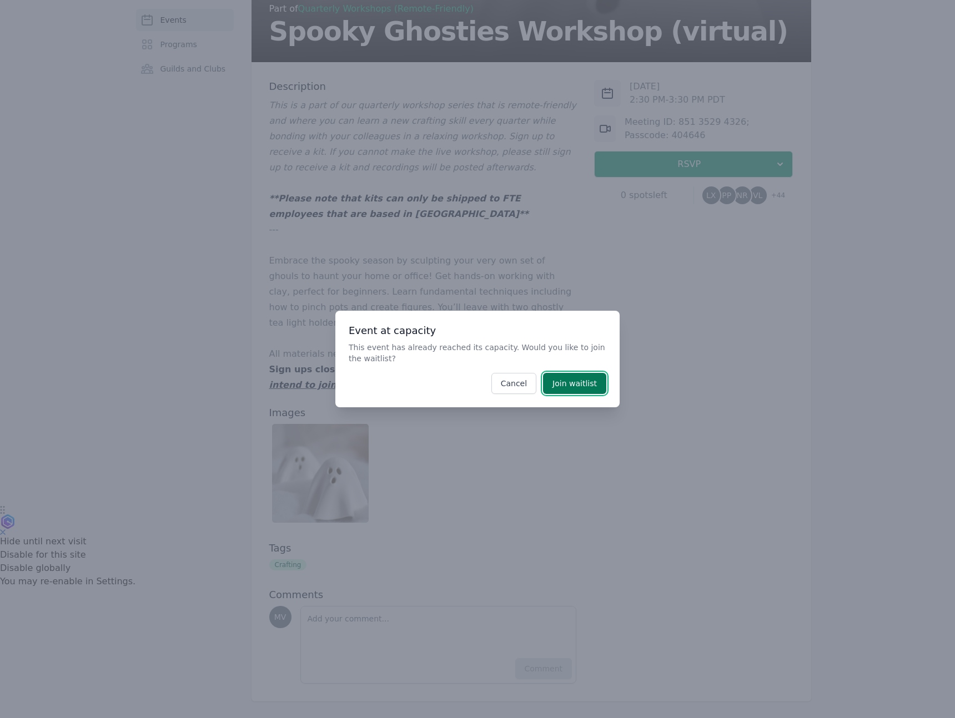
click at [571, 385] on button "Join waitlist" at bounding box center [574, 383] width 63 height 21
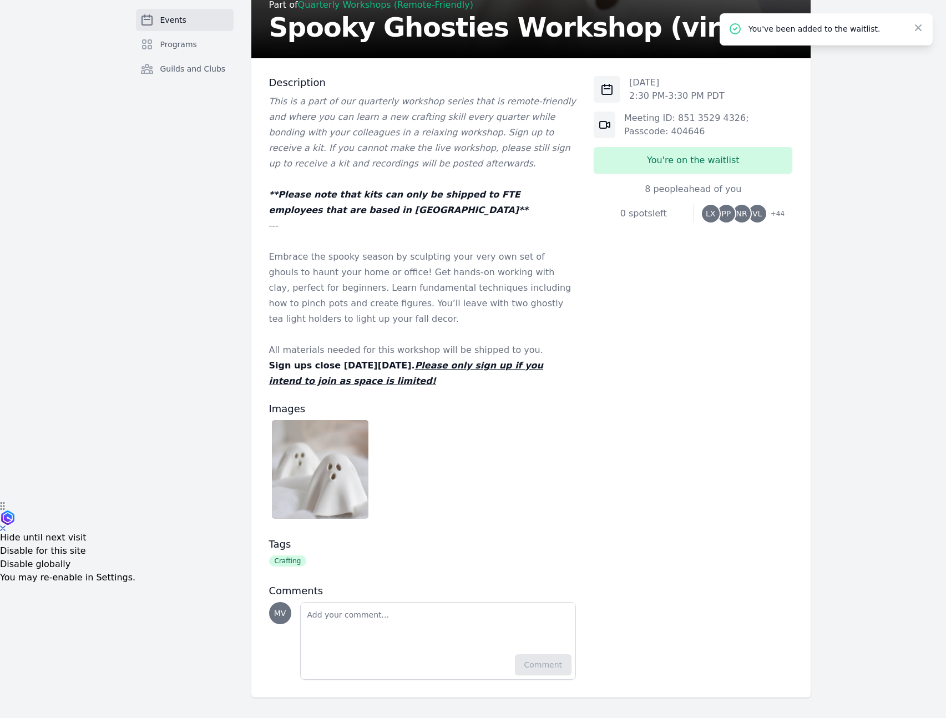
scroll to position [218, 0]
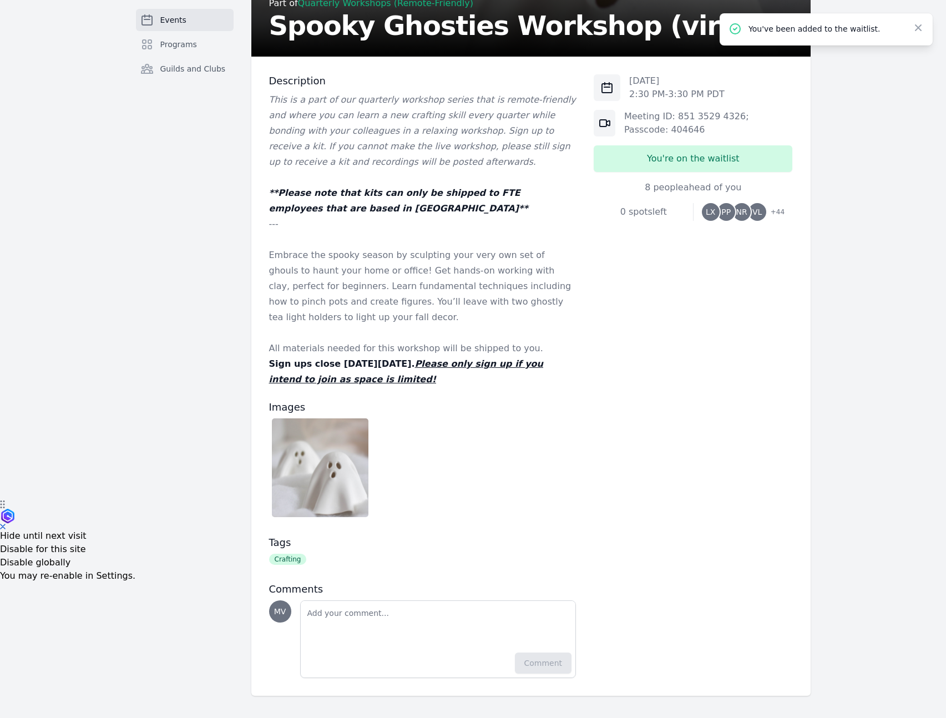
click at [417, 360] on strong "Sign ups close on Friday, September 12th. Please only sign up if you intend to …" at bounding box center [406, 372] width 274 height 26
click at [417, 361] on strong "Sign ups close on Friday, September 12th. Please only sign up if you intend to …" at bounding box center [406, 372] width 274 height 26
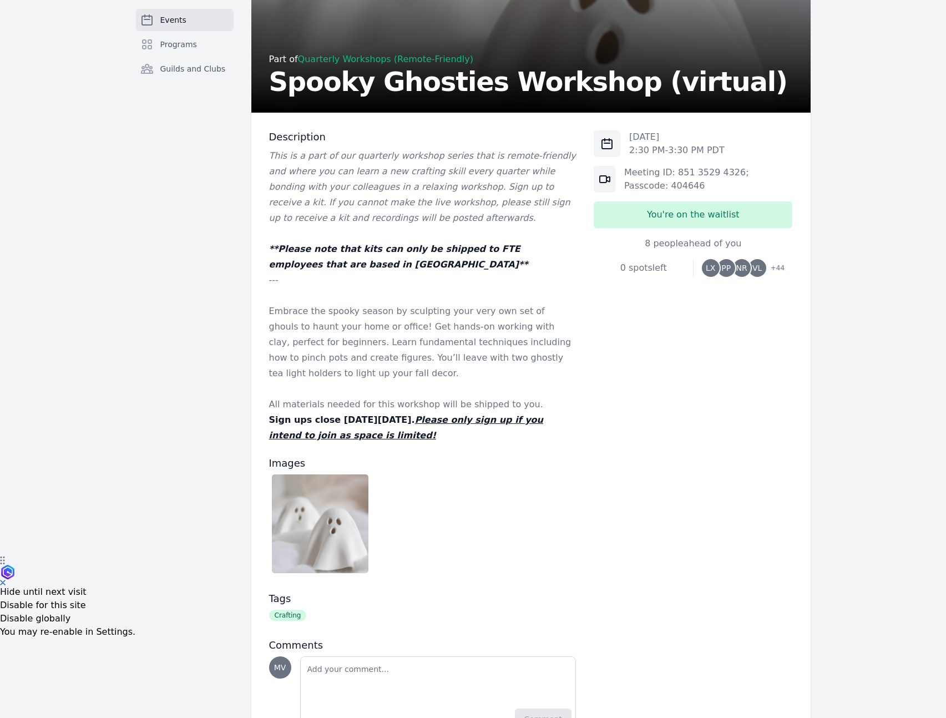
scroll to position [112, 0]
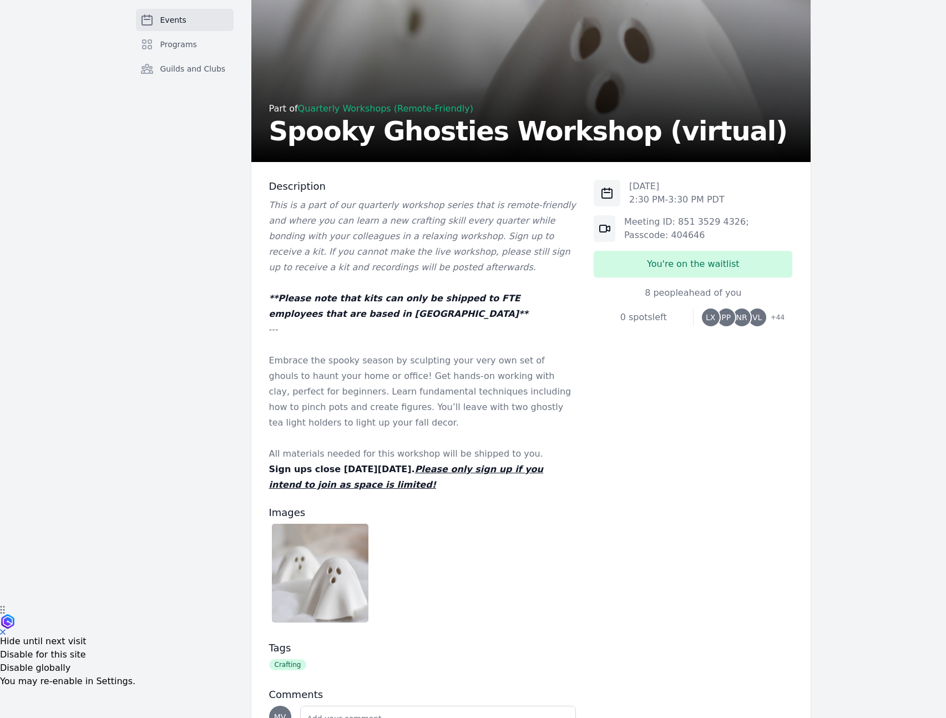
click at [436, 356] on p "Embrace the spooky season by sculpting your very own set of ghouls to haunt you…" at bounding box center [423, 392] width 308 height 78
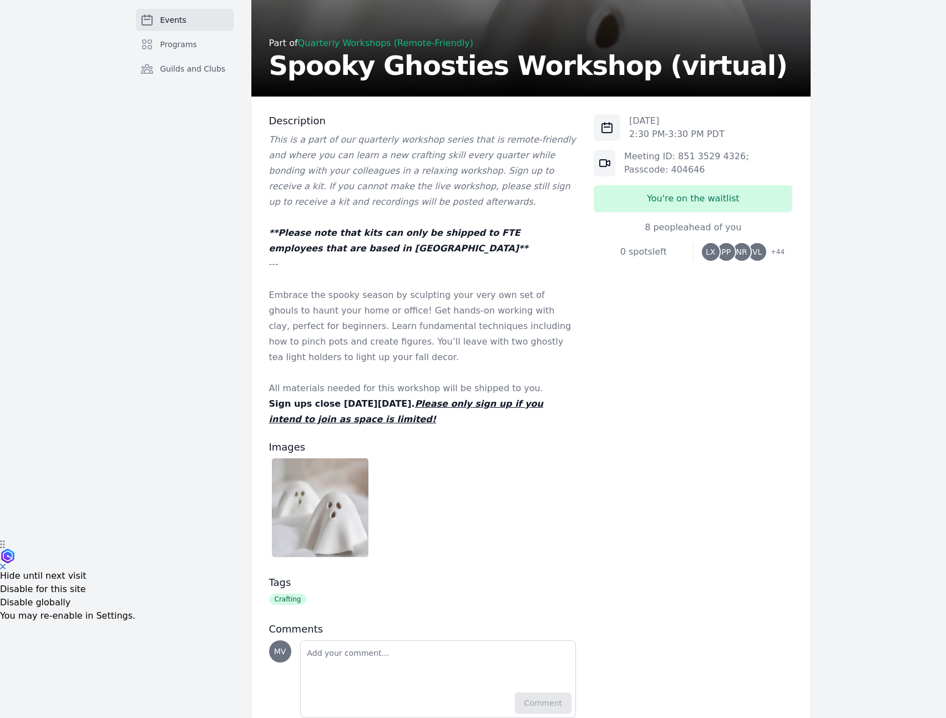
scroll to position [218, 0]
